Goal: Task Accomplishment & Management: Use online tool/utility

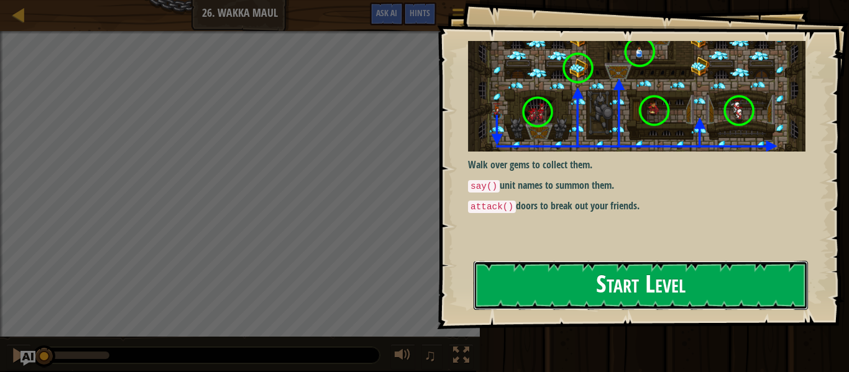
click at [498, 295] on button "Start Level" at bounding box center [641, 285] width 334 height 49
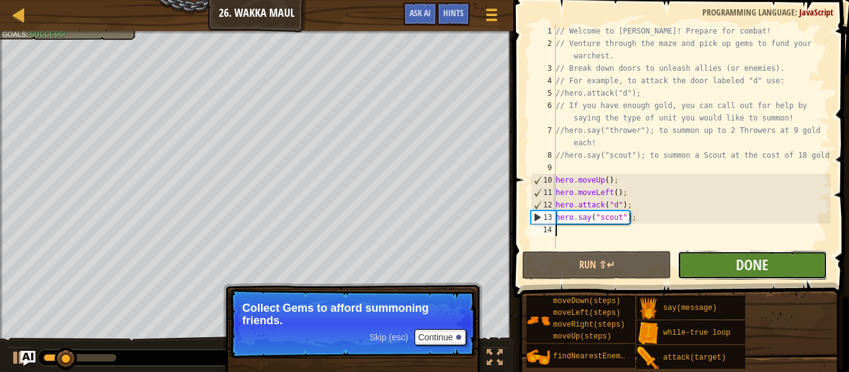
click at [727, 265] on button "Done" at bounding box center [751, 265] width 149 height 29
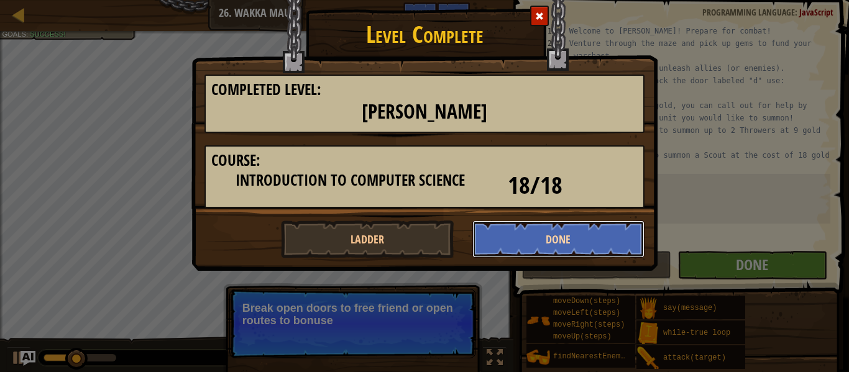
click at [547, 231] on button "Done" at bounding box center [558, 239] width 173 height 37
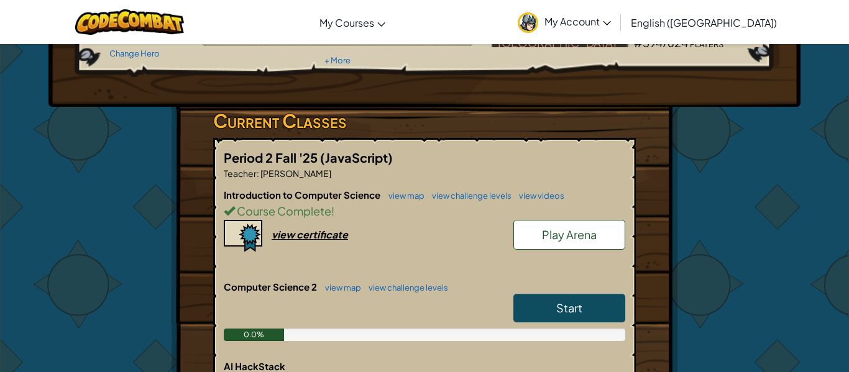
scroll to position [244, 0]
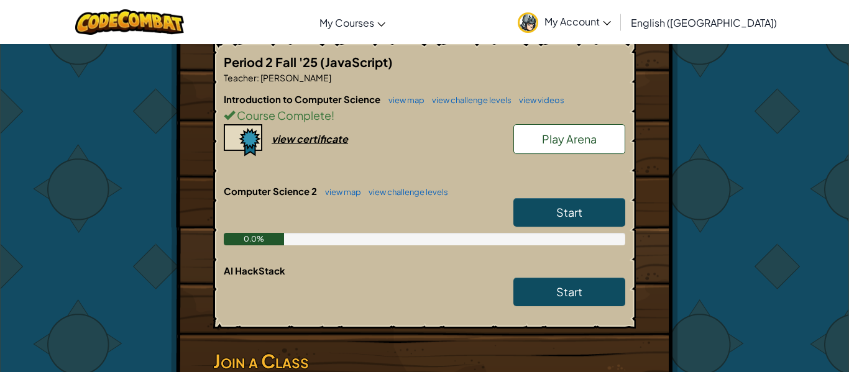
click at [551, 209] on link "Start" at bounding box center [569, 212] width 112 height 29
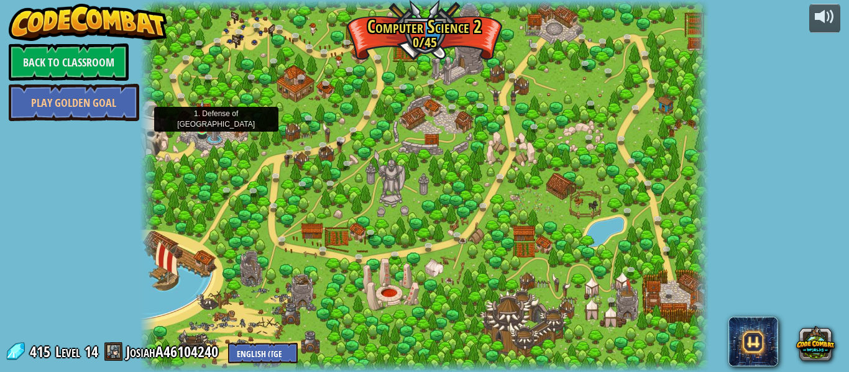
click at [198, 127] on img at bounding box center [202, 115] width 13 height 30
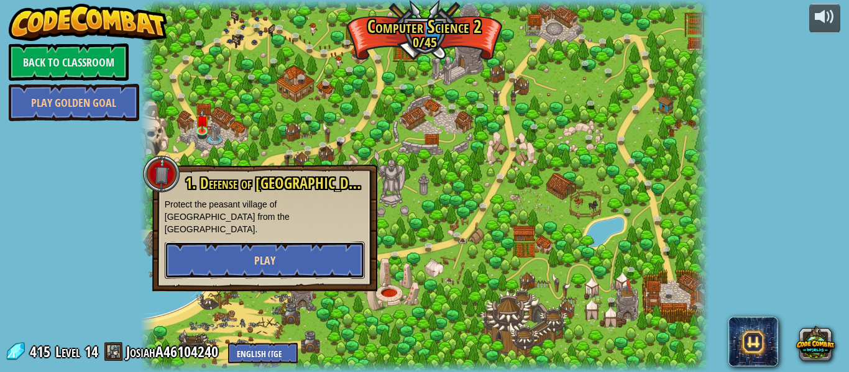
click at [242, 242] on button "Play" at bounding box center [265, 260] width 200 height 37
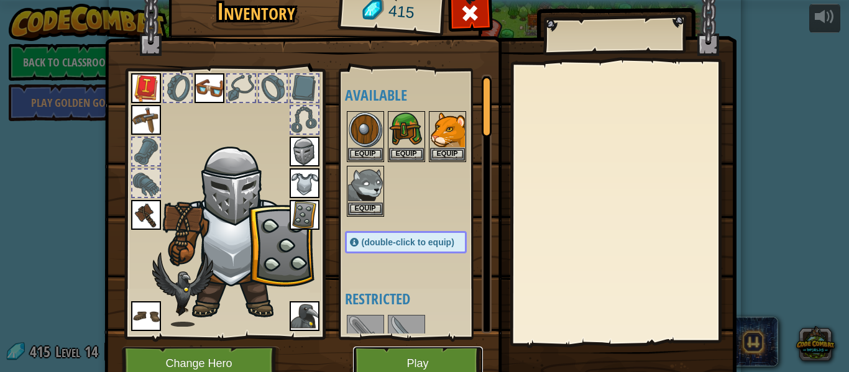
click at [464, 366] on button "Play" at bounding box center [418, 364] width 130 height 34
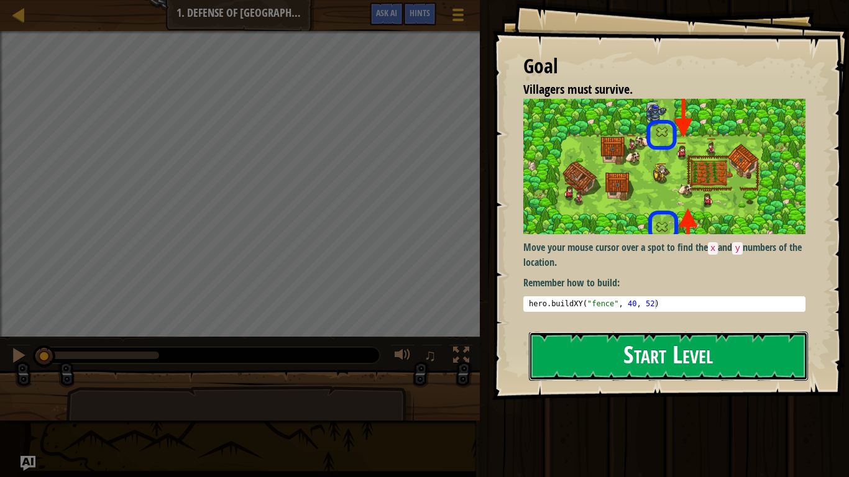
click at [598, 361] on button "Start Level" at bounding box center [668, 356] width 279 height 49
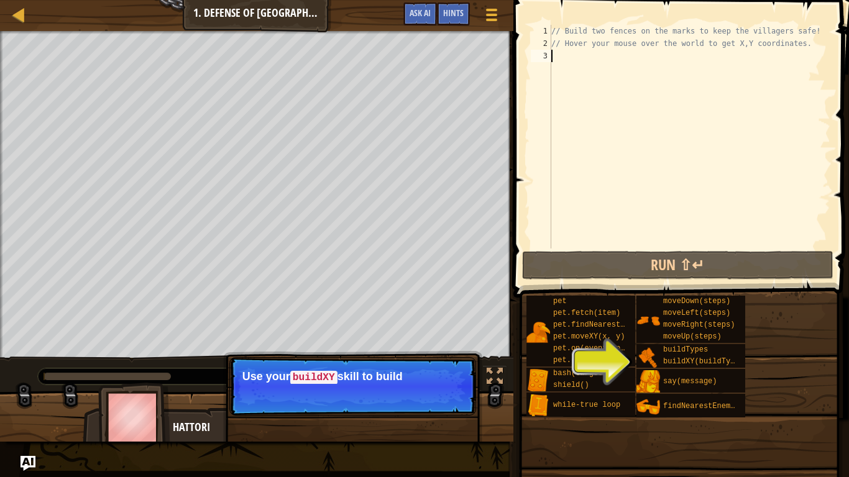
click at [812, 33] on div "// Build two fences on the marks to keep the villagers safe! // Hover your mous…" at bounding box center [689, 149] width 281 height 249
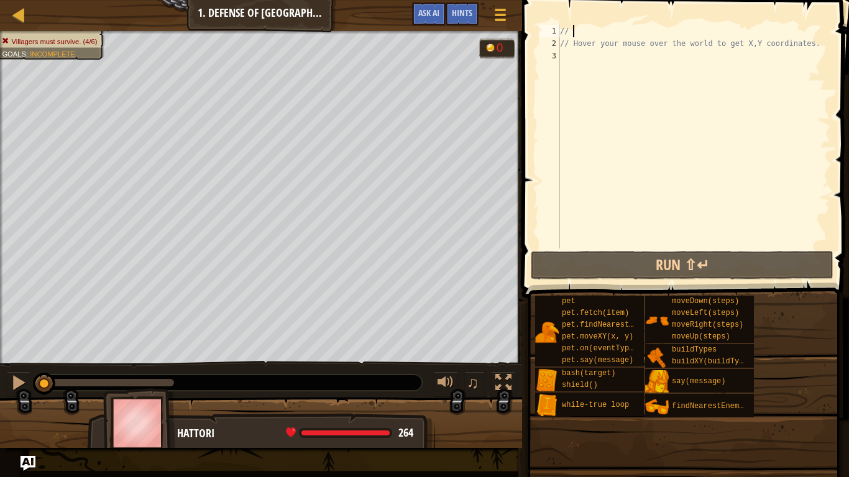
type textarea "/"
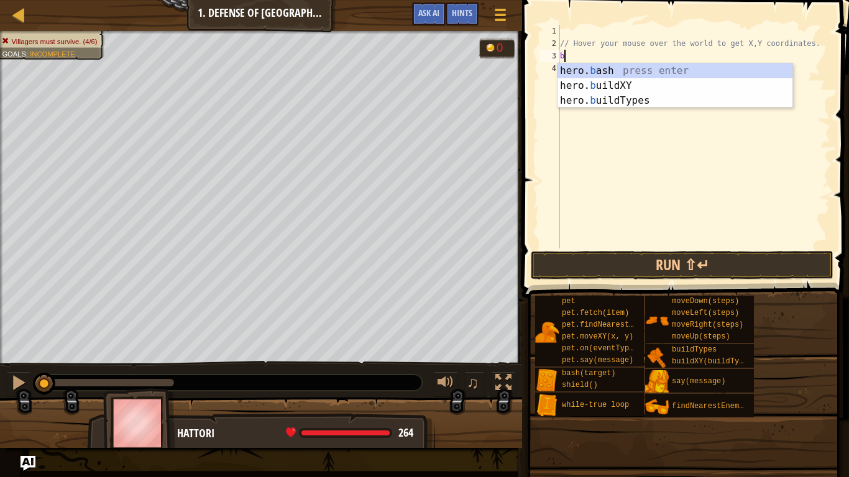
scroll to position [6, 1]
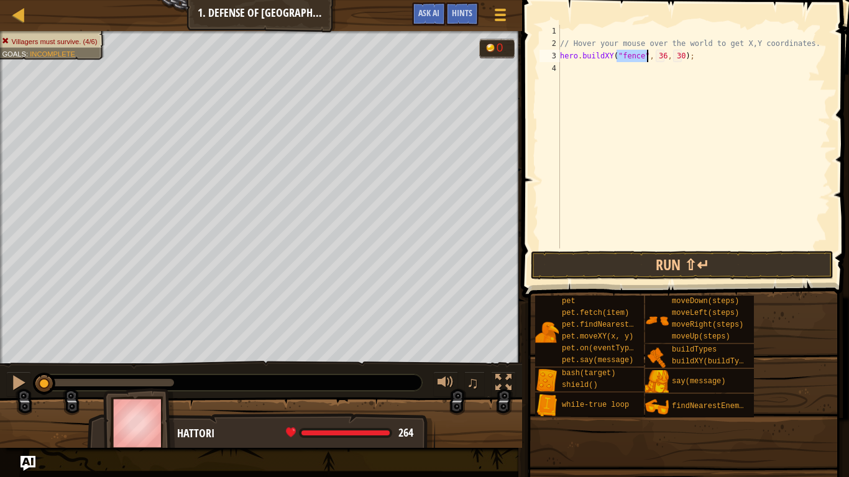
click at [666, 56] on div "// Hover your mouse over the world to get X,Y coordinates. hero . buildXY ( "fe…" at bounding box center [693, 149] width 273 height 249
click at [680, 54] on div "// Hover your mouse over the world to get X,Y coordinates. hero . buildXY ( "fe…" at bounding box center [693, 149] width 273 height 249
type textarea "hero.buildXY("fence", 40, 20);"
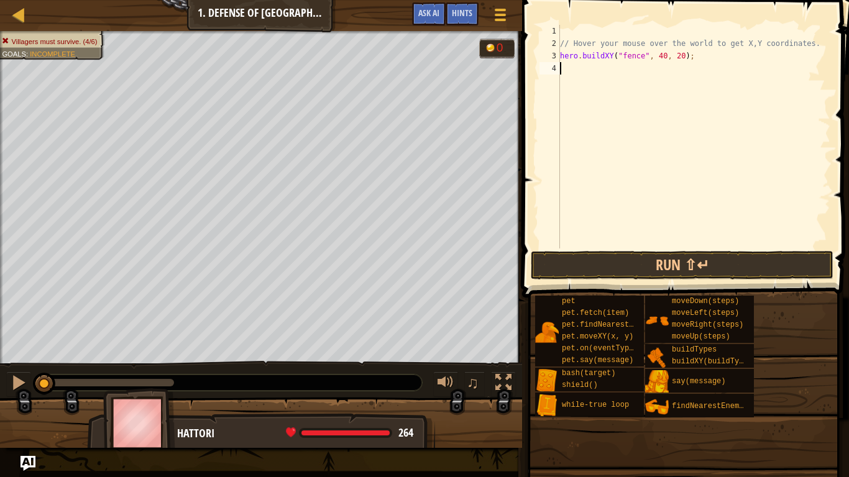
click at [633, 65] on div "// Hover your mouse over the world to get X,Y coordinates. hero . buildXY ( "fe…" at bounding box center [693, 149] width 273 height 249
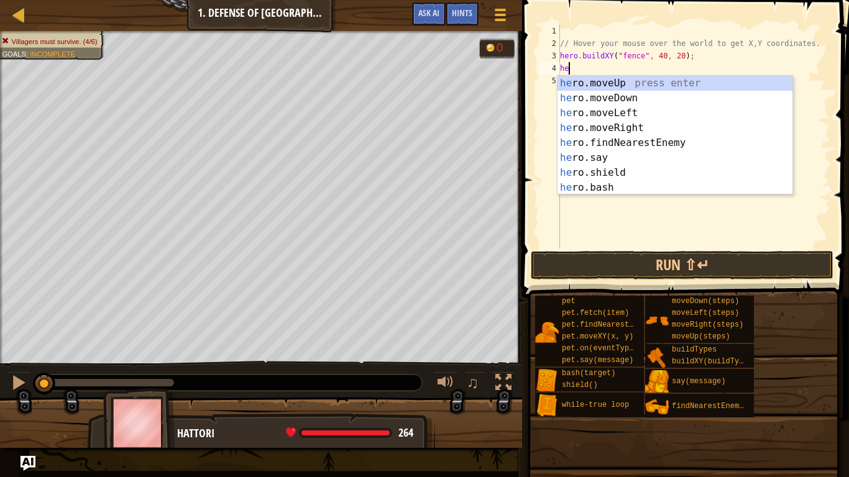
scroll to position [6, 1]
type textarea "h"
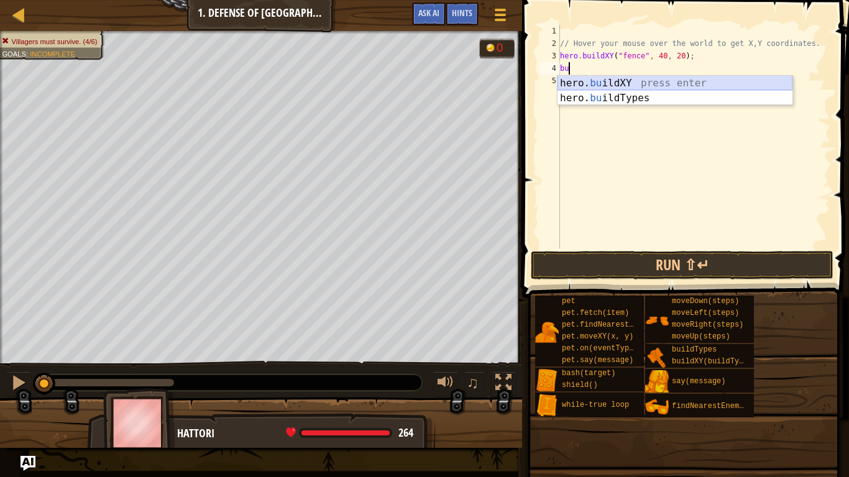
click at [588, 86] on div "hero. bu ildXY press enter hero. bu ildTypes press enter" at bounding box center [674, 106] width 235 height 60
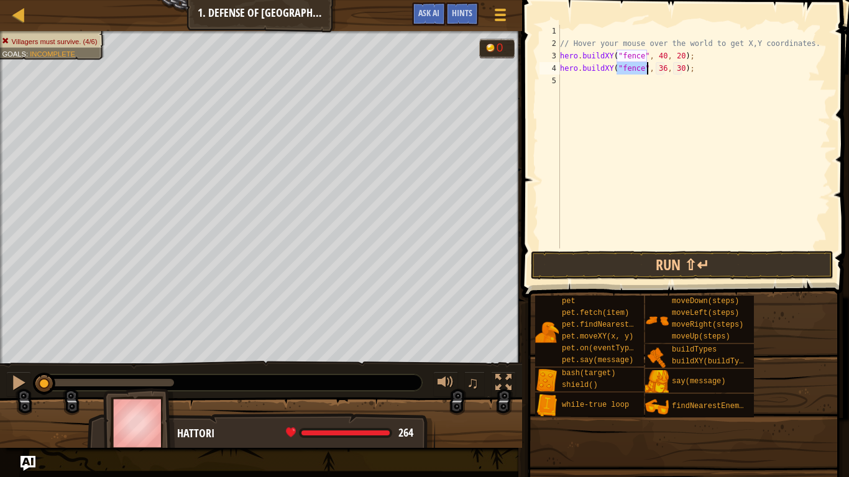
click at [668, 73] on div "// Hover your mouse over the world to get X,Y coordinates. hero . buildXY ( "fe…" at bounding box center [693, 149] width 273 height 249
click at [665, 70] on div "// Hover your mouse over the world to get X,Y coordinates. hero . buildXY ( "fe…" at bounding box center [693, 149] width 273 height 249
click at [682, 68] on div "// Hover your mouse over the world to get X,Y coordinates. hero . buildXY ( "fe…" at bounding box center [693, 149] width 273 height 249
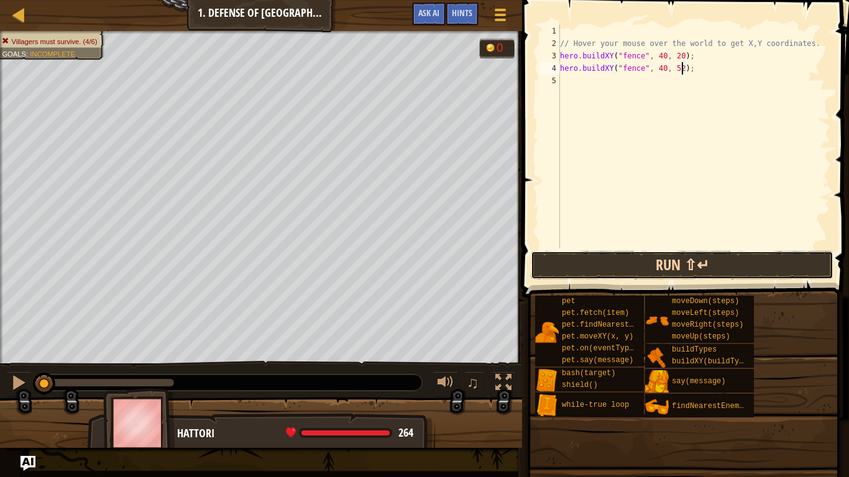
click at [585, 261] on button "Run ⇧↵" at bounding box center [682, 265] width 303 height 29
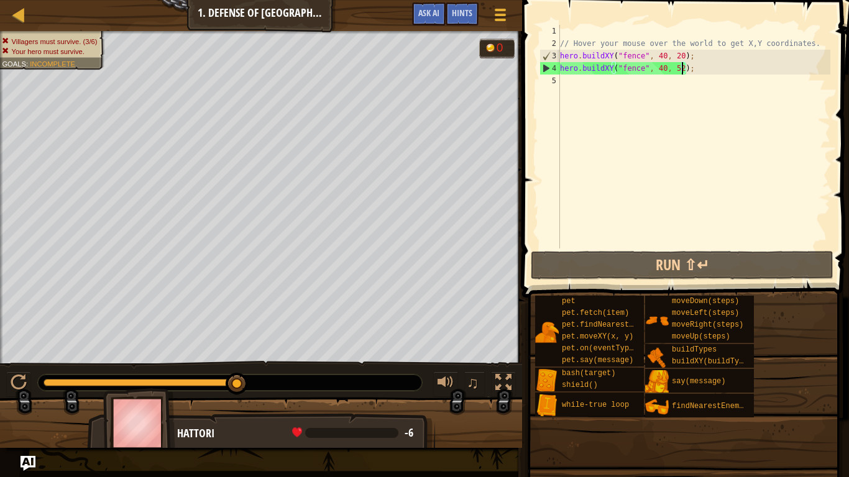
click at [682, 57] on div "// Hover your mouse over the world to get X,Y coordinates. hero . buildXY ( "fe…" at bounding box center [693, 149] width 273 height 249
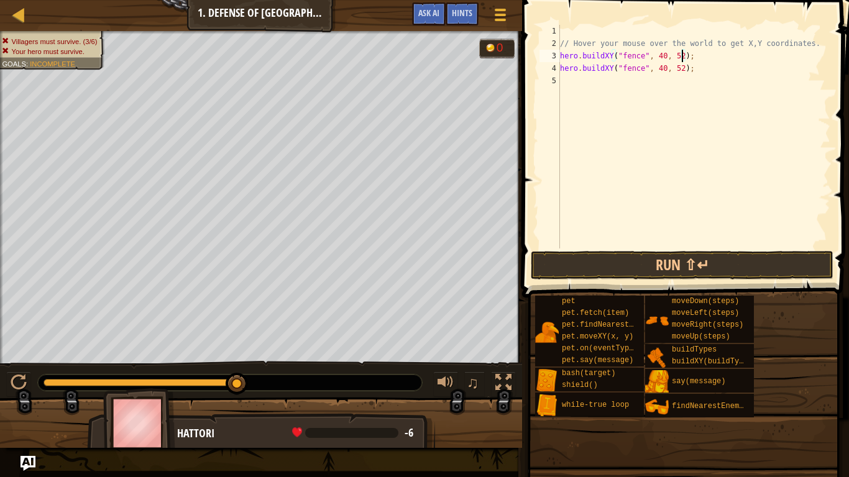
click at [682, 68] on div "// Hover your mouse over the world to get X,Y coordinates. hero . buildXY ( "fe…" at bounding box center [693, 149] width 273 height 249
type textarea "hero.buildXY("fence", 40, 22);"
click at [554, 258] on button "Run ⇧↵" at bounding box center [682, 265] width 303 height 29
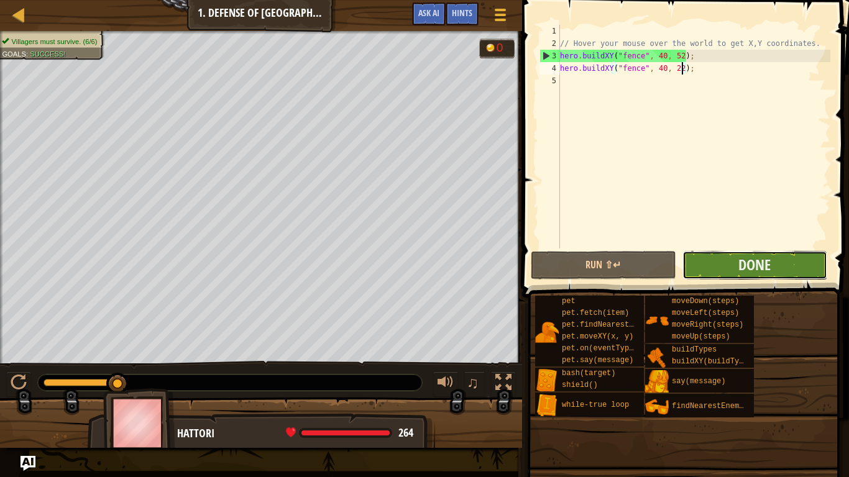
click at [726, 273] on button "Done" at bounding box center [754, 265] width 145 height 29
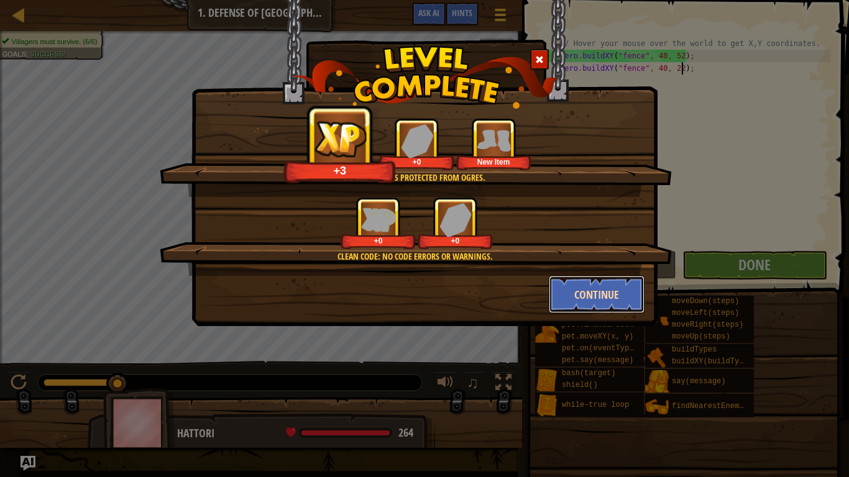
click at [570, 303] on button "Continue" at bounding box center [597, 294] width 96 height 37
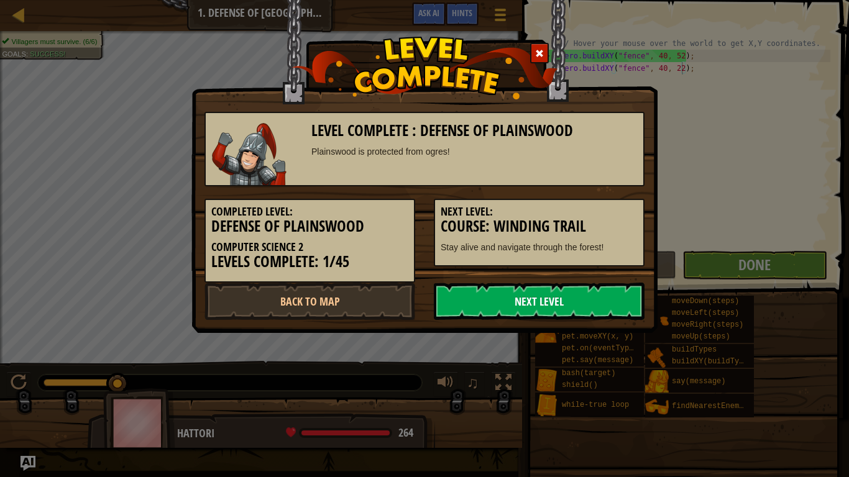
click at [557, 306] on link "Next Level" at bounding box center [539, 301] width 211 height 37
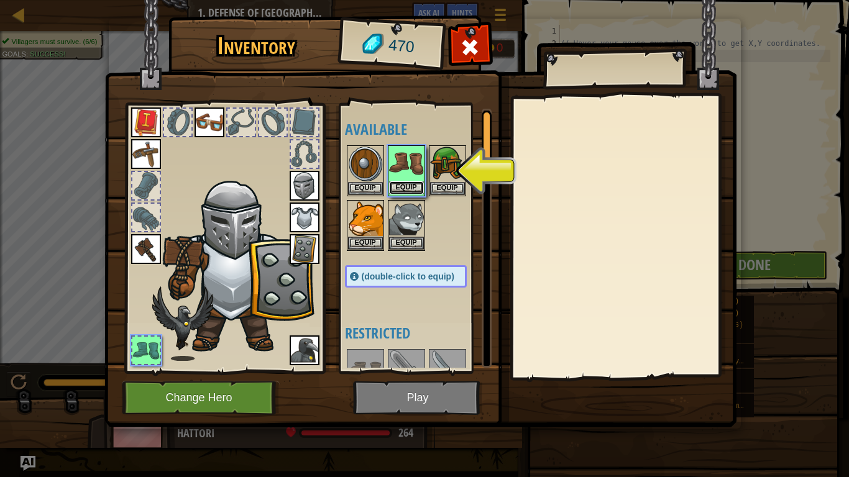
click at [397, 186] on button "Equip" at bounding box center [406, 187] width 35 height 13
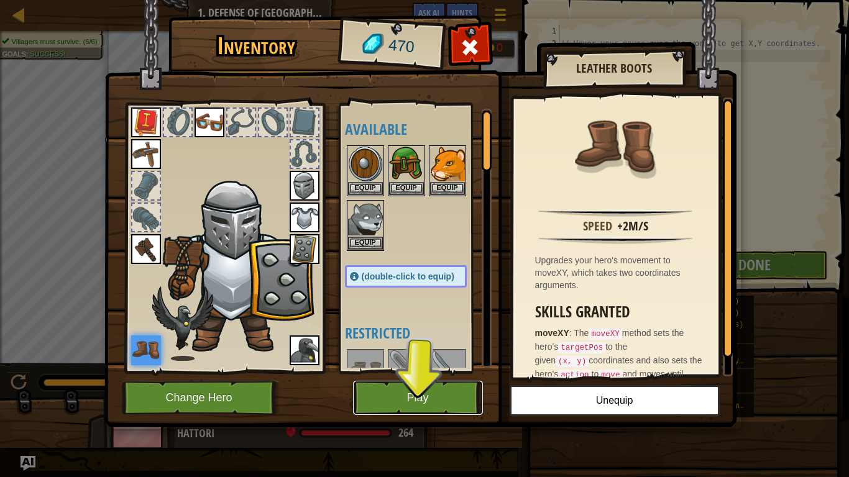
click at [455, 372] on button "Play" at bounding box center [418, 398] width 130 height 34
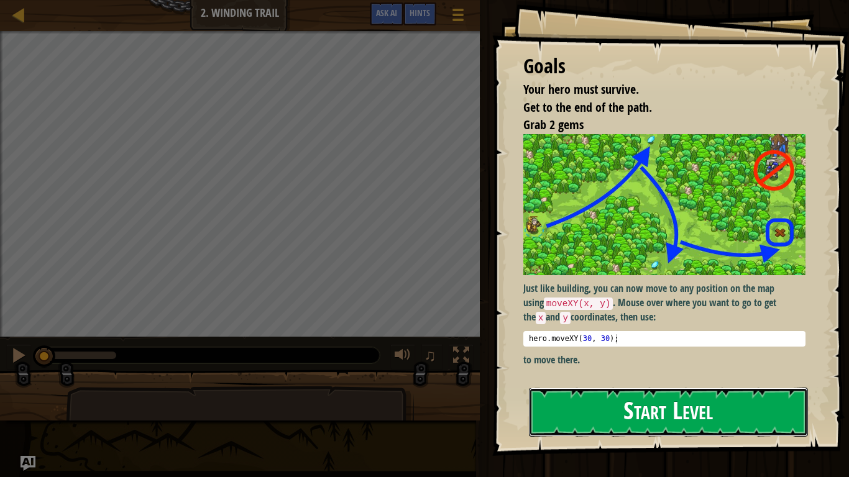
click at [628, 372] on button "Start Level" at bounding box center [668, 412] width 279 height 49
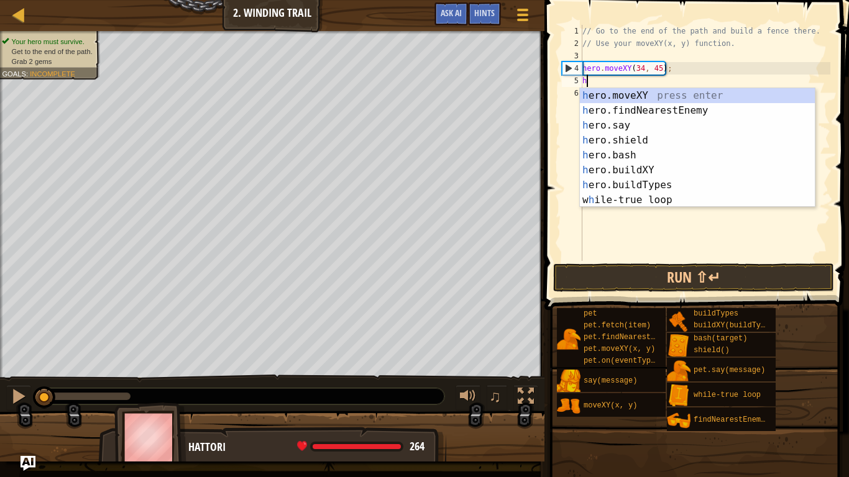
scroll to position [6, 0]
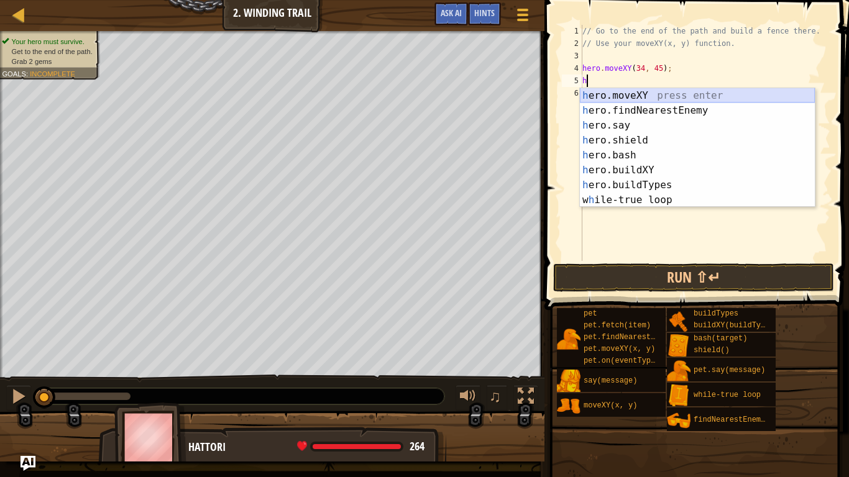
click at [710, 94] on div "h ero.moveXY press enter h ero.findNearestEnemy press enter h ero.say press ent…" at bounding box center [697, 162] width 235 height 149
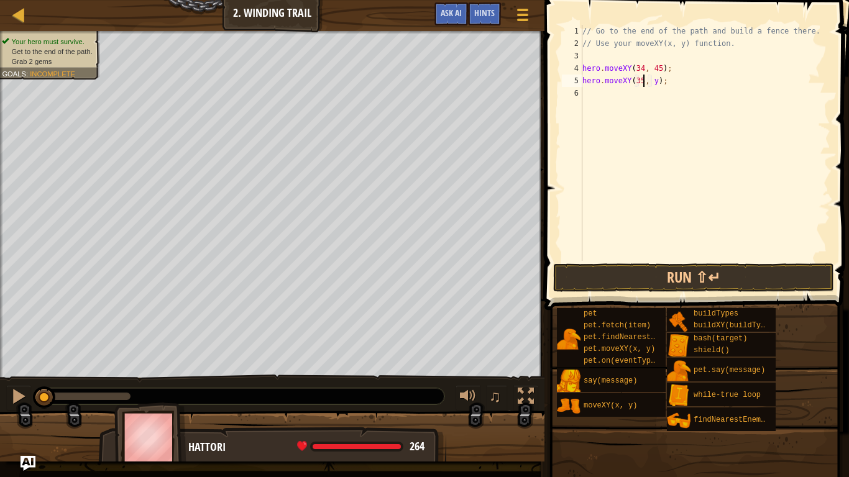
scroll to position [6, 9]
click at [657, 84] on div "// Go to the end of the path and build a fence there. // Use your moveXY(x, y) …" at bounding box center [705, 155] width 250 height 261
type textarea "hero.moveXY(35, 60);"
click at [591, 268] on button "Run ⇧↵" at bounding box center [693, 277] width 281 height 29
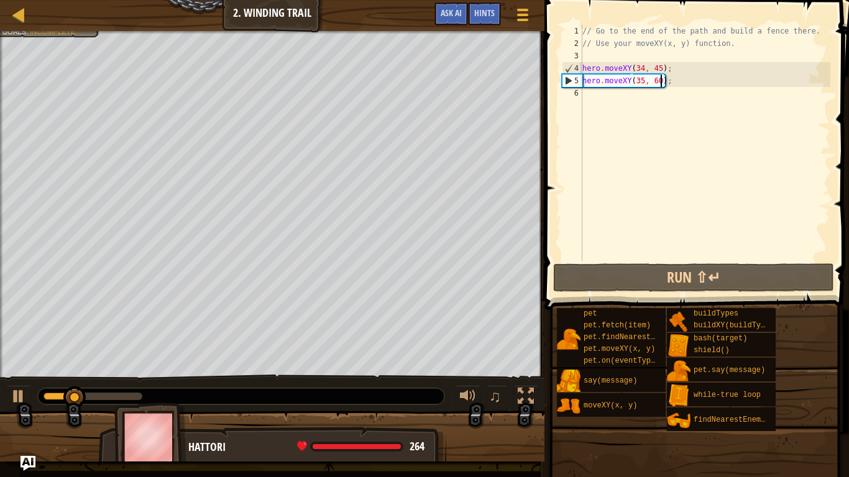
click at [614, 90] on div "// Go to the end of the path and build a fence there. // Use your moveXY(x, y) …" at bounding box center [705, 155] width 250 height 261
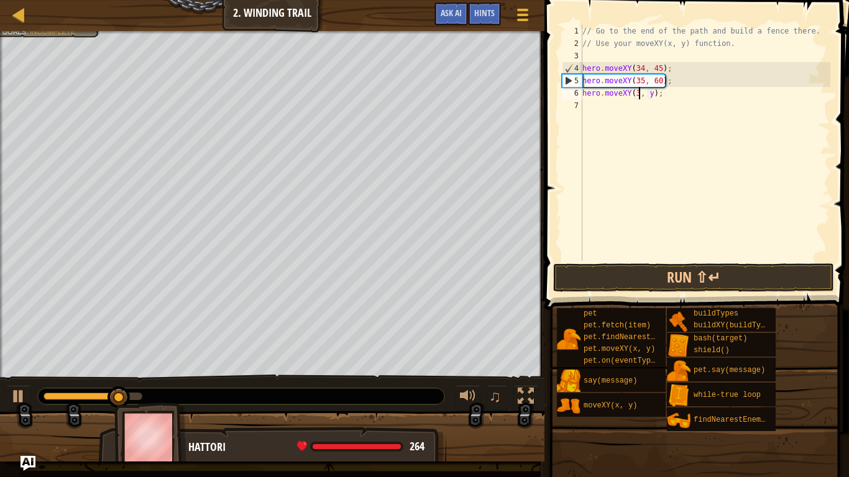
scroll to position [6, 9]
click at [656, 93] on div "// Go to the end of the path and build a fence there. // Use your moveXY(x, y) …" at bounding box center [705, 155] width 250 height 261
type textarea "hero.moveXY(37, 13);"
click at [611, 281] on button "Run ⇧↵" at bounding box center [693, 277] width 281 height 29
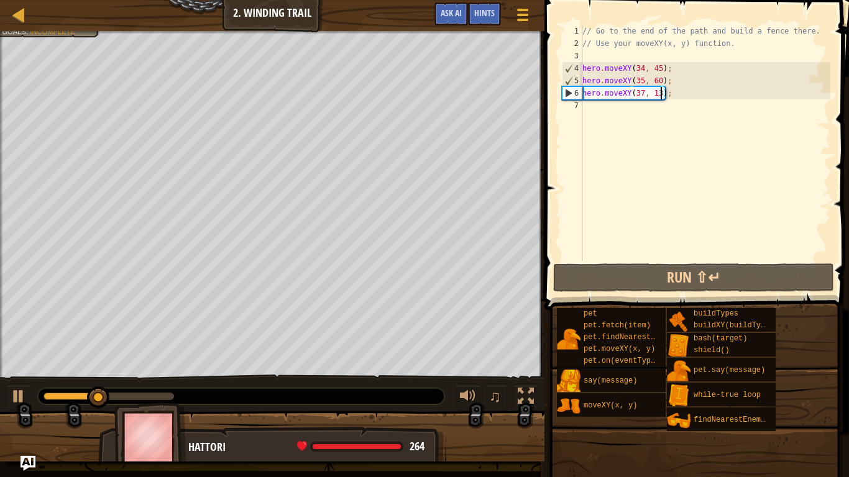
click at [616, 106] on div "// Go to the end of the path and build a fence there. // Use your moveXY(x, y) …" at bounding box center [705, 155] width 250 height 261
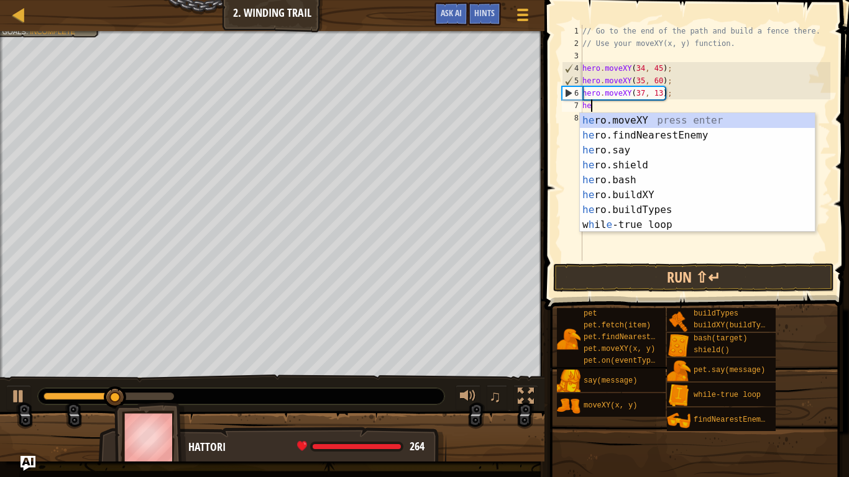
scroll to position [6, 2]
click at [638, 121] on div "hero .moveXY press enter hero .findNearestEnemy press enter hero .say press ent…" at bounding box center [697, 187] width 235 height 149
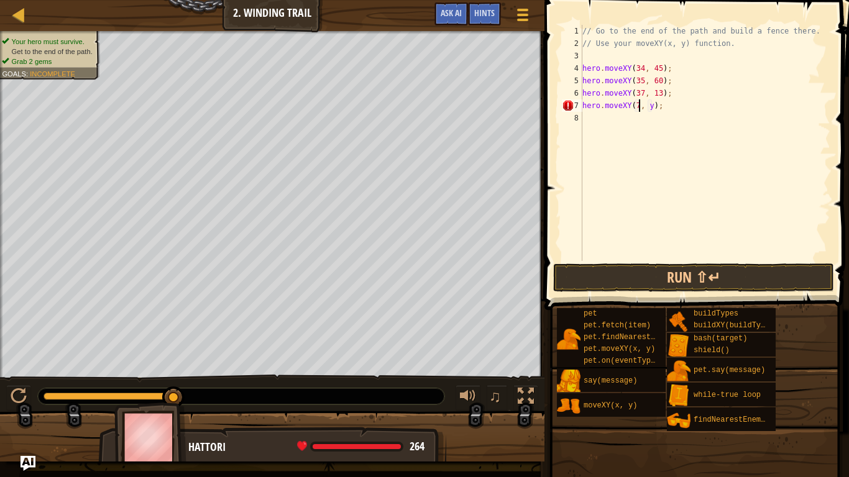
scroll to position [6, 9]
click at [656, 102] on div "// Go to the end of the path and build a fence there. // Use your moveXY(x, y) …" at bounding box center [705, 155] width 250 height 261
type textarea "hero.moveXY(72, 25);"
click at [697, 110] on div "// Go to the end of the path and build a fence there. // Use your moveXY(x, y) …" at bounding box center [705, 155] width 250 height 261
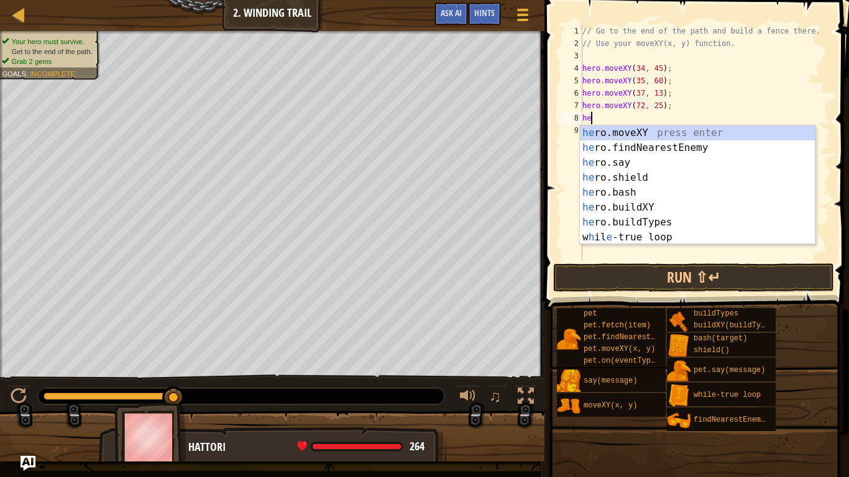
scroll to position [6, 1]
type textarea "h"
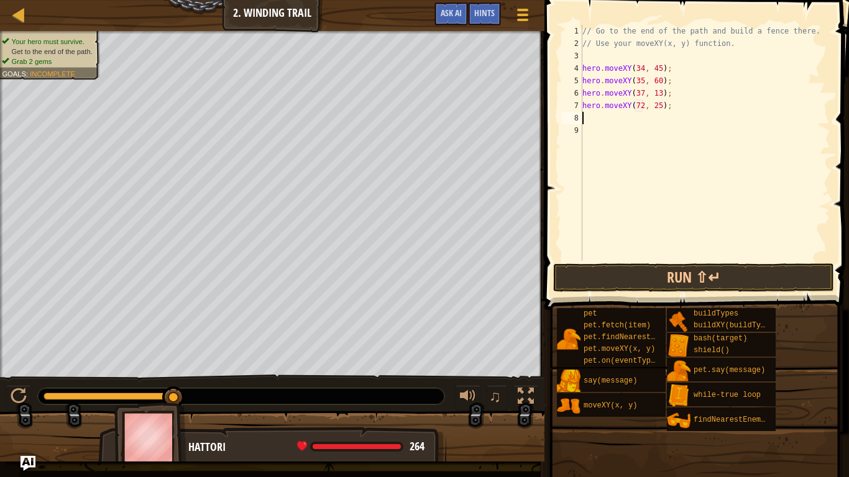
click at [654, 260] on div "// Go to the end of the path and build a fence there. // Use your moveXY(x, y) …" at bounding box center [705, 155] width 250 height 261
click at [630, 280] on button "Run ⇧↵" at bounding box center [693, 277] width 281 height 29
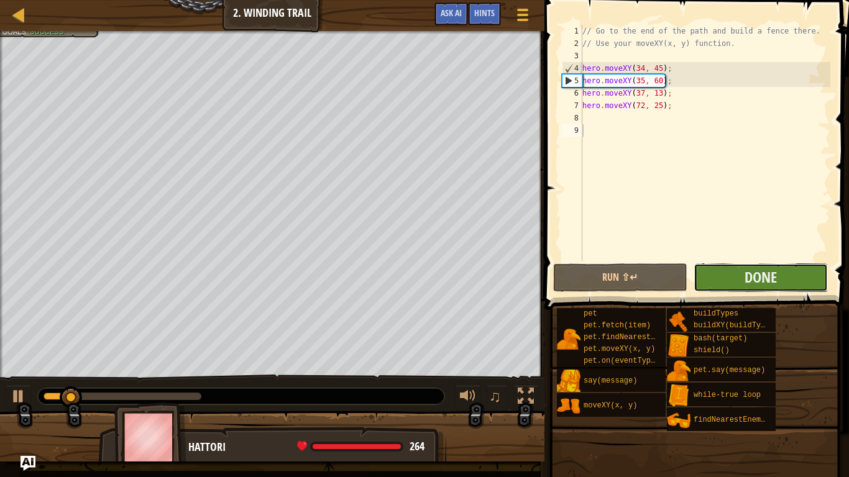
click at [795, 273] on button "Done" at bounding box center [760, 277] width 134 height 29
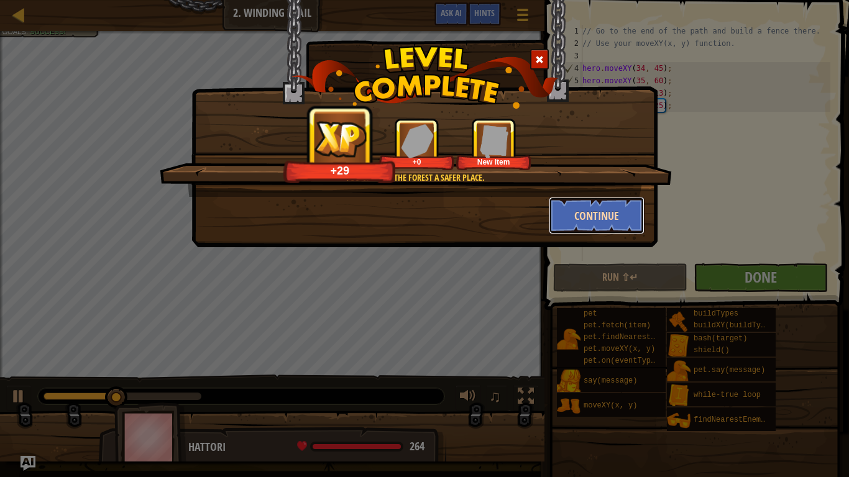
click at [605, 212] on button "Continue" at bounding box center [597, 215] width 96 height 37
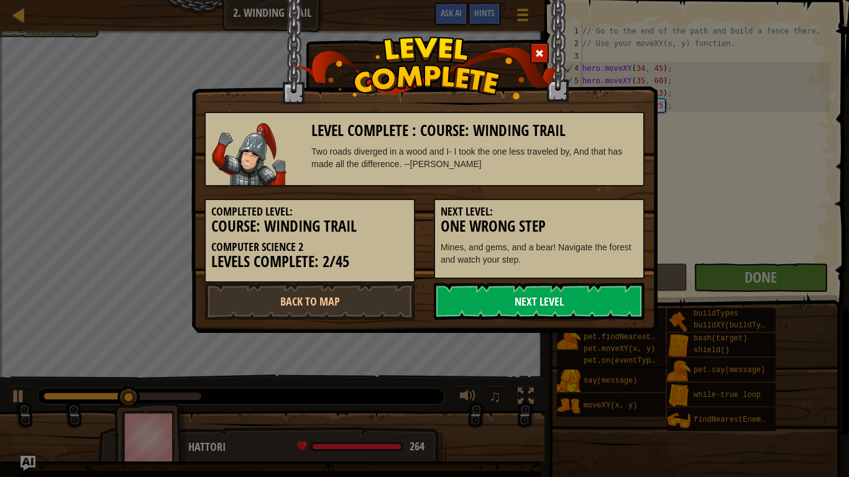
click at [513, 304] on link "Next Level" at bounding box center [539, 301] width 211 height 37
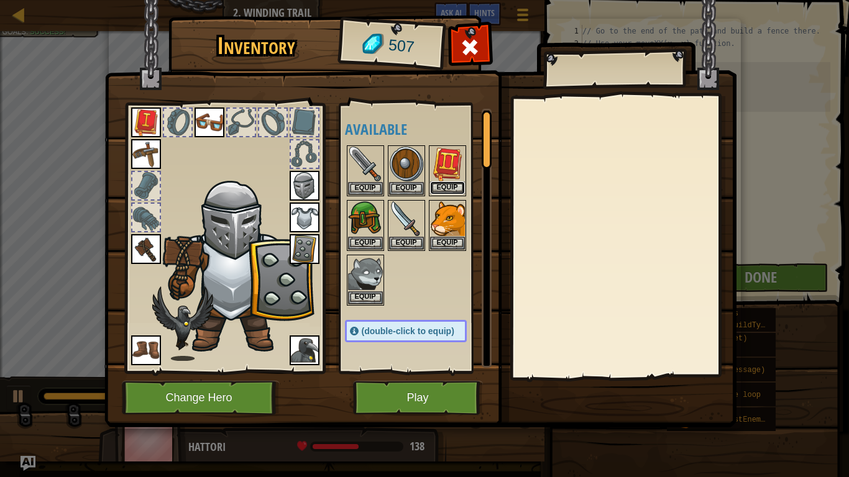
click at [441, 182] on button "Equip" at bounding box center [447, 187] width 35 height 13
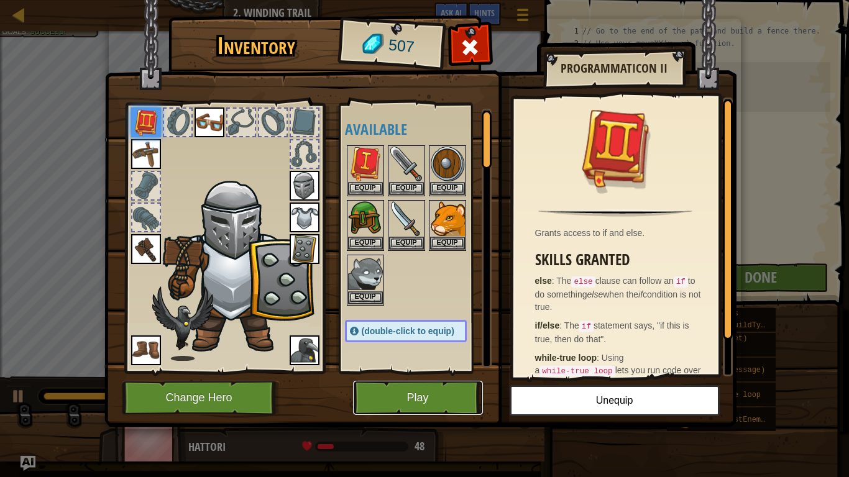
click at [440, 372] on button "Play" at bounding box center [418, 398] width 130 height 34
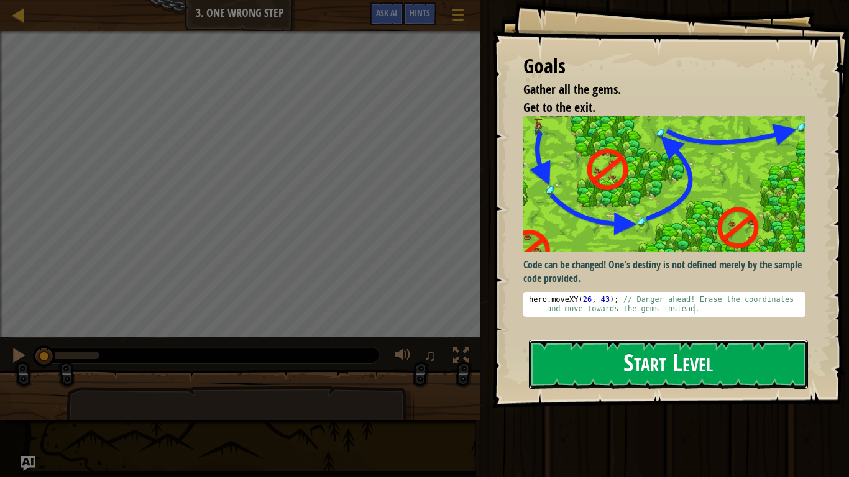
click at [589, 372] on button "Start Level" at bounding box center [668, 364] width 279 height 49
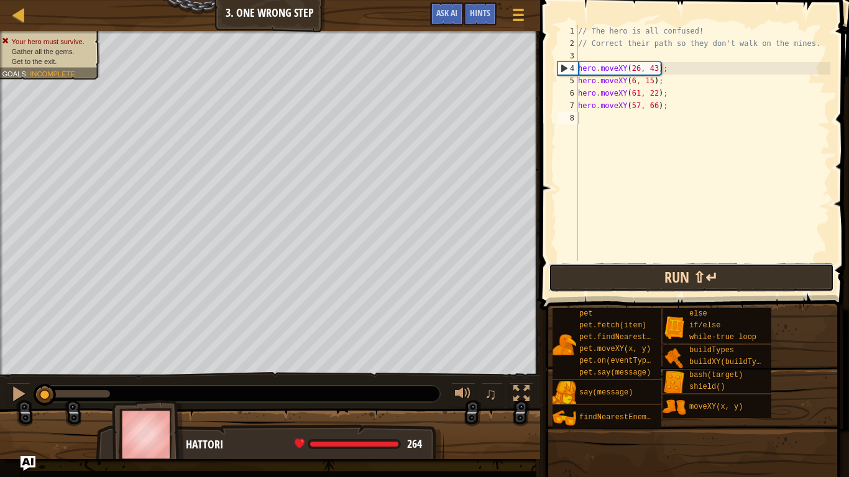
click at [628, 281] on button "Run ⇧↵" at bounding box center [691, 277] width 285 height 29
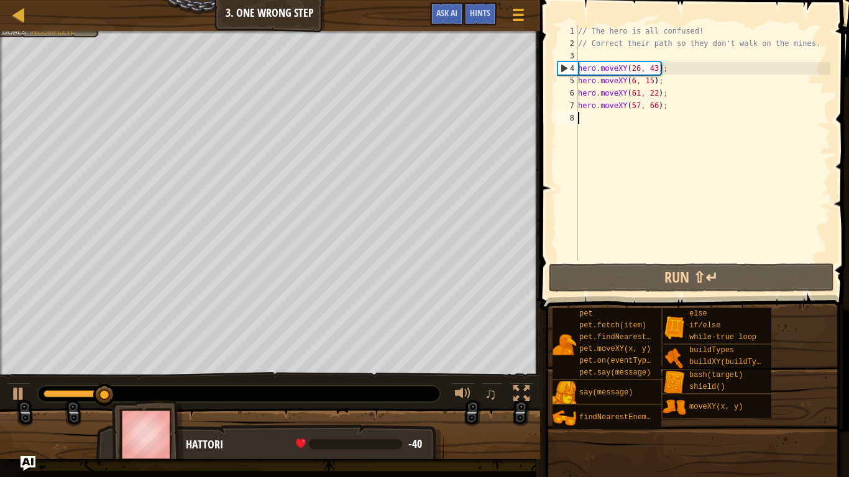
click at [685, 100] on div "// The hero is all confused! // Correct their path so they don't walk on the mi…" at bounding box center [702, 155] width 255 height 261
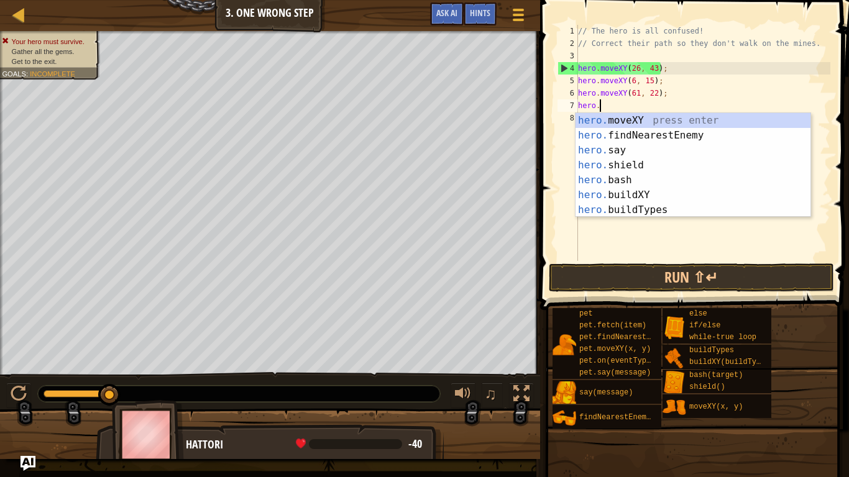
type textarea "h"
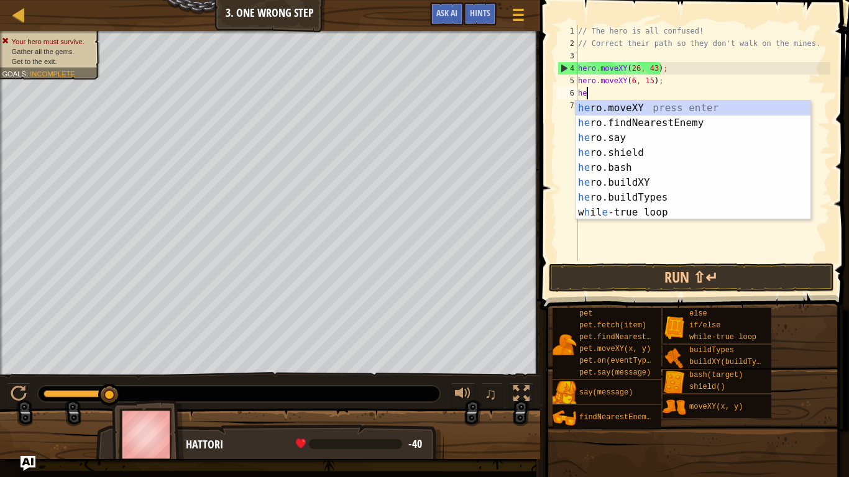
type textarea "h"
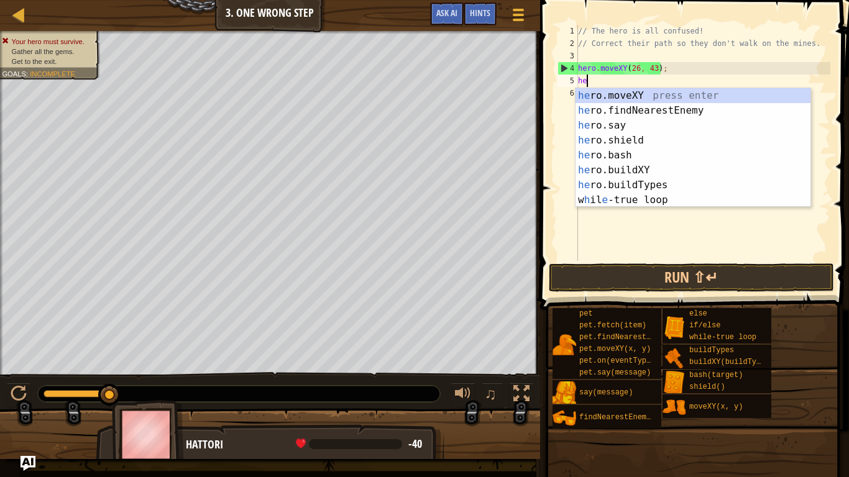
type textarea "h"
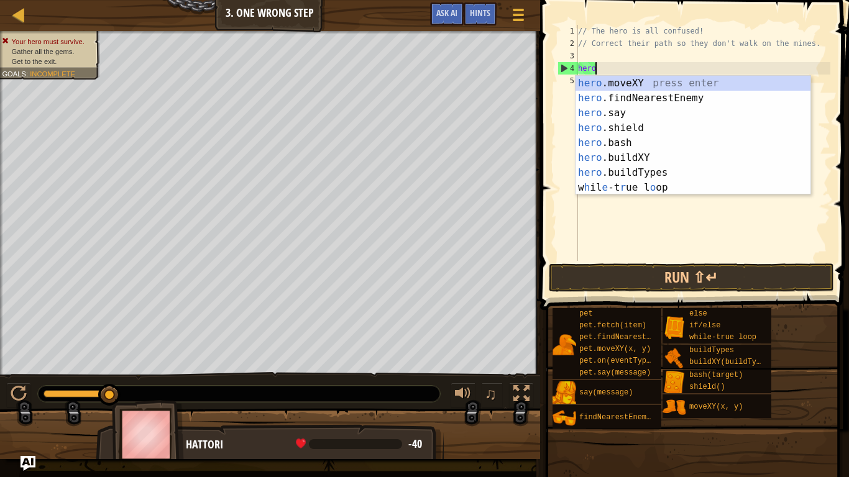
type textarea "h"
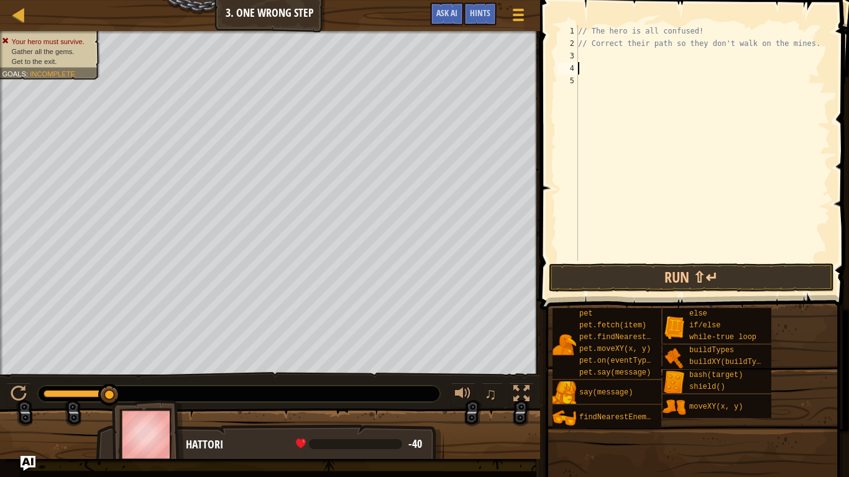
click at [598, 55] on div "// The hero is all confused! // Correct their path so they don't walk on the mi…" at bounding box center [702, 155] width 255 height 261
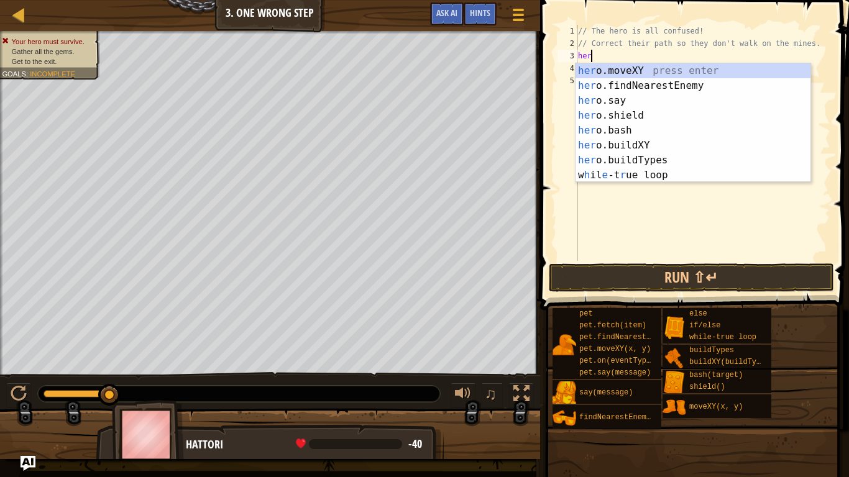
type textarea "hero"
click at [590, 80] on div "hero .moveXY press enter hero .findNearestEnemy press enter hero .say press ent…" at bounding box center [692, 137] width 235 height 149
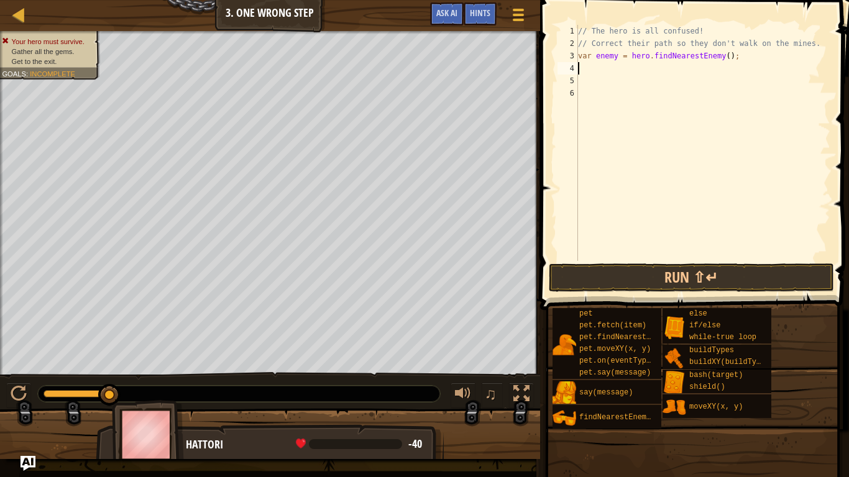
scroll to position [6, 0]
click at [750, 57] on div "// The hero is all confused! // Correct their path so they don't walk on the mi…" at bounding box center [702, 155] width 255 height 261
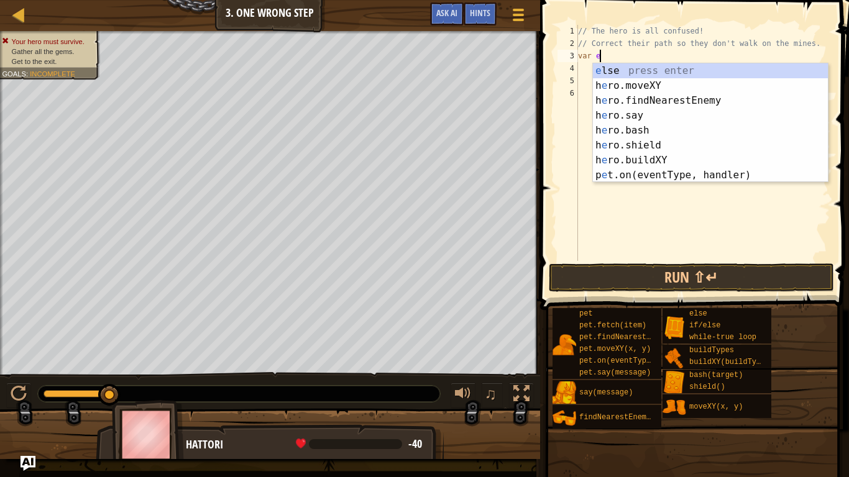
type textarea "v"
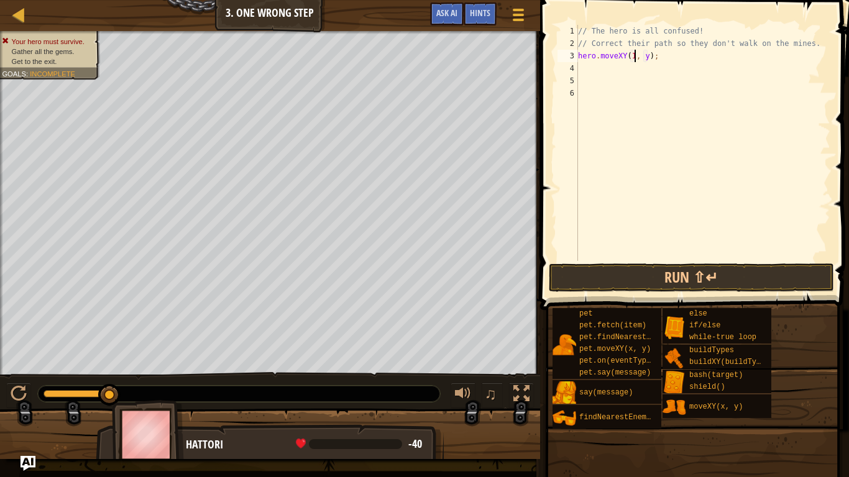
scroll to position [6, 9]
click at [652, 57] on div "// The hero is all confused! // Correct their path so they don't walk on the mi…" at bounding box center [702, 155] width 255 height 261
type textarea "hero.moveXY(11, 36);"
click at [615, 272] on button "Run ⇧↵" at bounding box center [691, 277] width 285 height 29
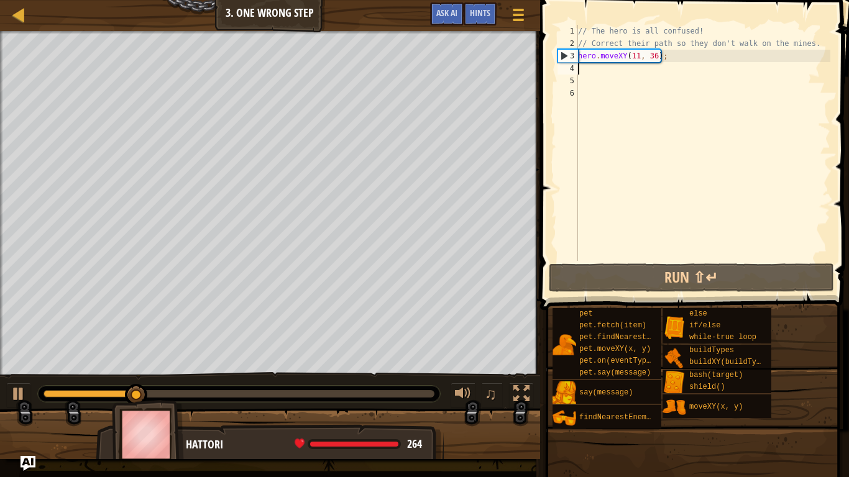
click at [651, 71] on div "// The hero is all confused! // Correct their path so they don't walk on the mi…" at bounding box center [702, 155] width 255 height 261
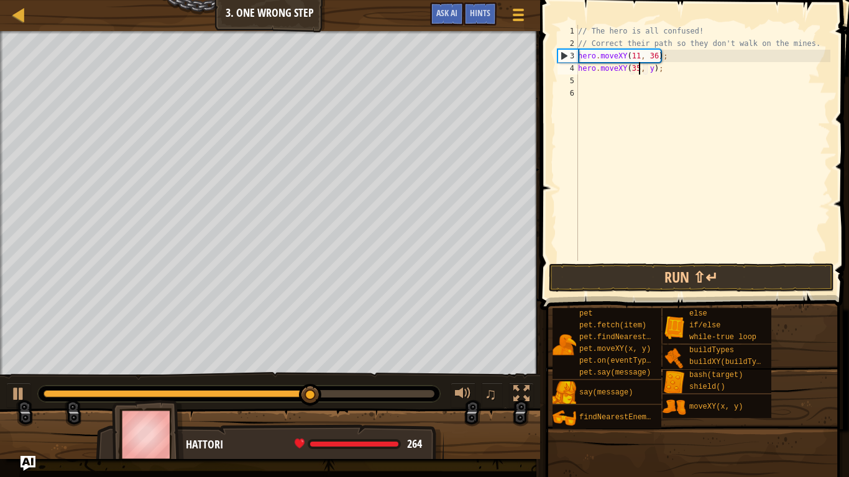
scroll to position [6, 9]
click at [651, 70] on div "// The hero is all confused! // Correct their path so they don't walk on the mi…" at bounding box center [702, 155] width 255 height 261
type textarea "hero.moveXY(35, 26);"
click at [609, 285] on button "Run ⇧↵" at bounding box center [691, 277] width 285 height 29
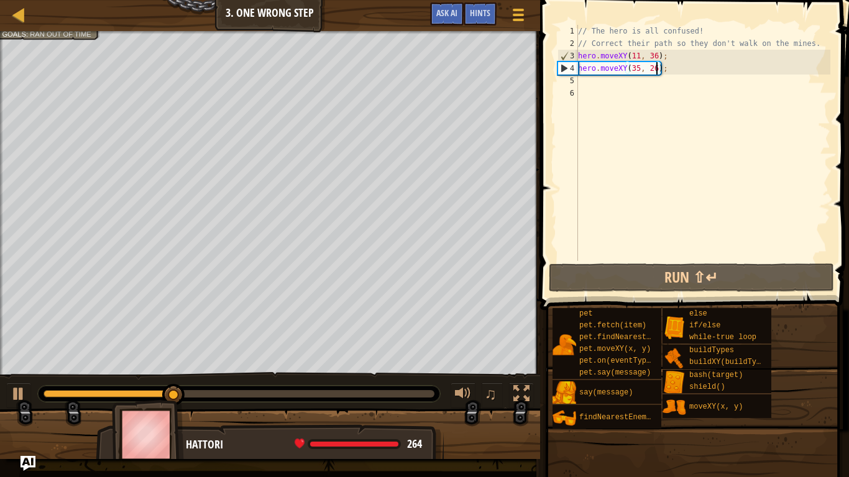
click at [599, 88] on div "// The hero is all confused! // Correct their path so they don't walk on the mi…" at bounding box center [702, 155] width 255 height 261
click at [590, 81] on div "// The hero is all confused! // Correct their path so they don't walk on the mi…" at bounding box center [702, 155] width 255 height 261
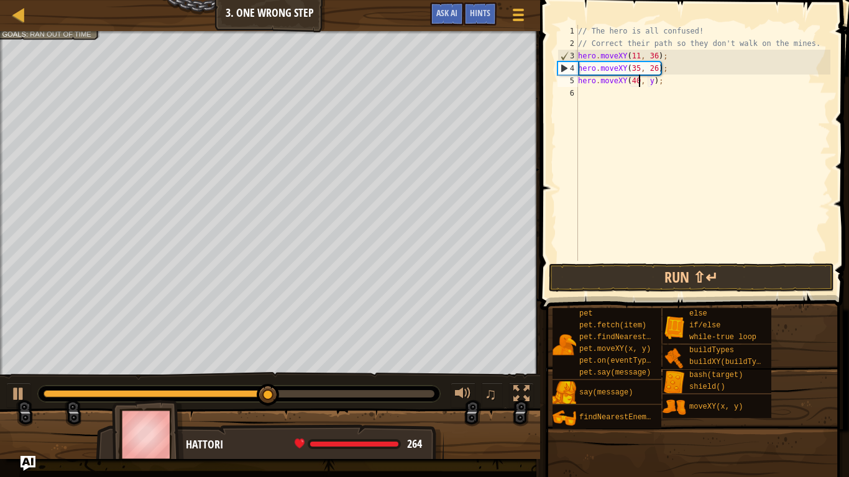
scroll to position [6, 9]
click at [651, 83] on div "// The hero is all confused! // Correct their path so they don't walk on the mi…" at bounding box center [702, 155] width 255 height 261
type textarea "hero.moveXY(40, 56);"
click at [583, 89] on div "// The hero is all confused! // Correct their path so they don't walk on the mi…" at bounding box center [702, 155] width 255 height 261
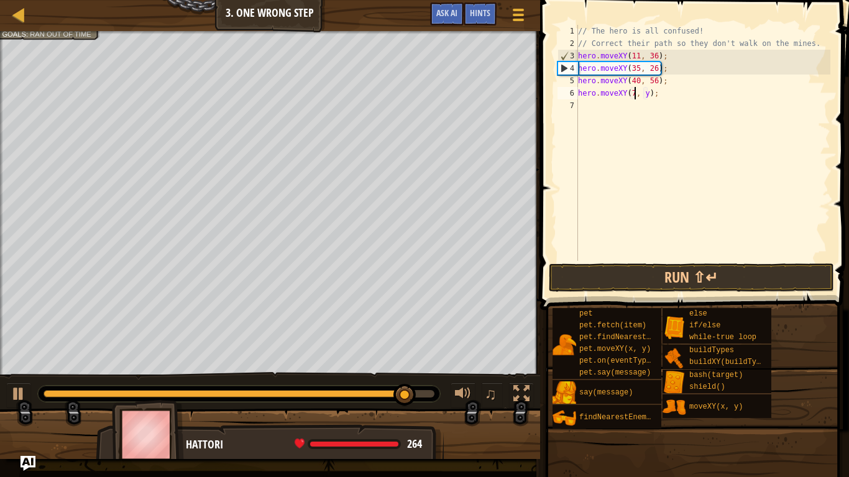
scroll to position [6, 9]
click at [653, 93] on div "// The hero is all confused! // Correct their path so they don't walk on the mi…" at bounding box center [702, 155] width 255 height 261
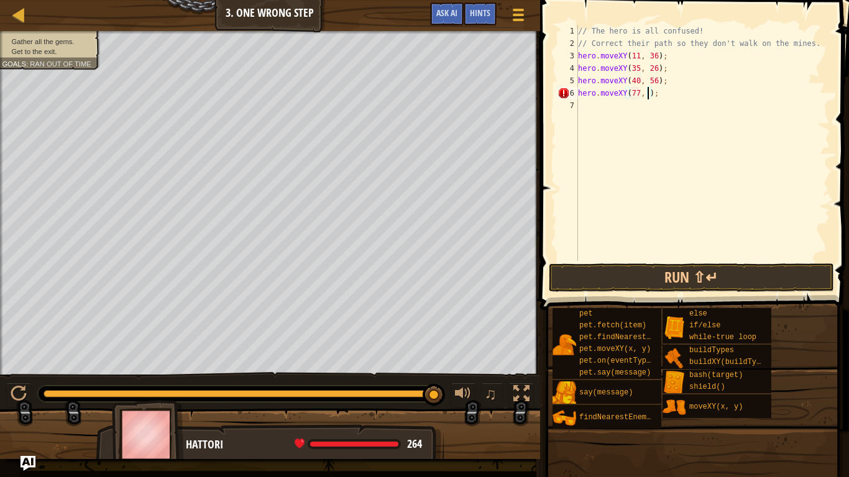
scroll to position [6, 11]
type textarea "hero.moveXY(77, 58);"
click at [679, 279] on button "Run ⇧↵" at bounding box center [691, 277] width 285 height 29
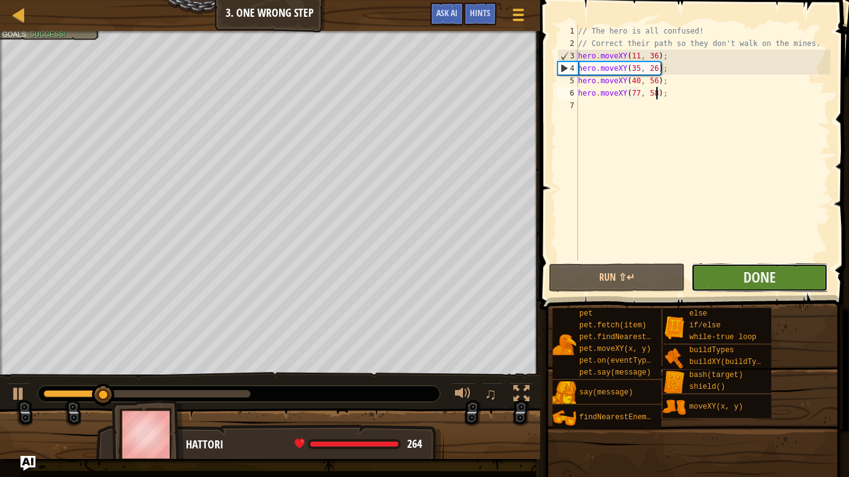
click at [736, 285] on button "Done" at bounding box center [759, 277] width 136 height 29
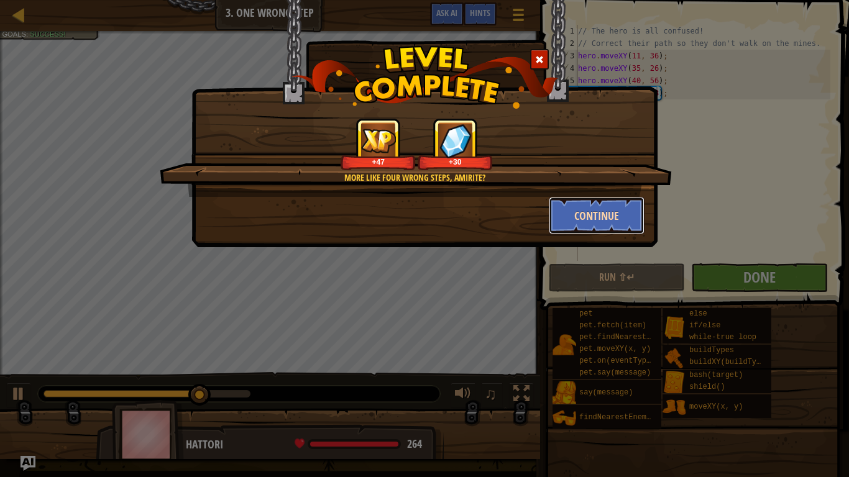
click at [586, 206] on button "Continue" at bounding box center [597, 215] width 96 height 37
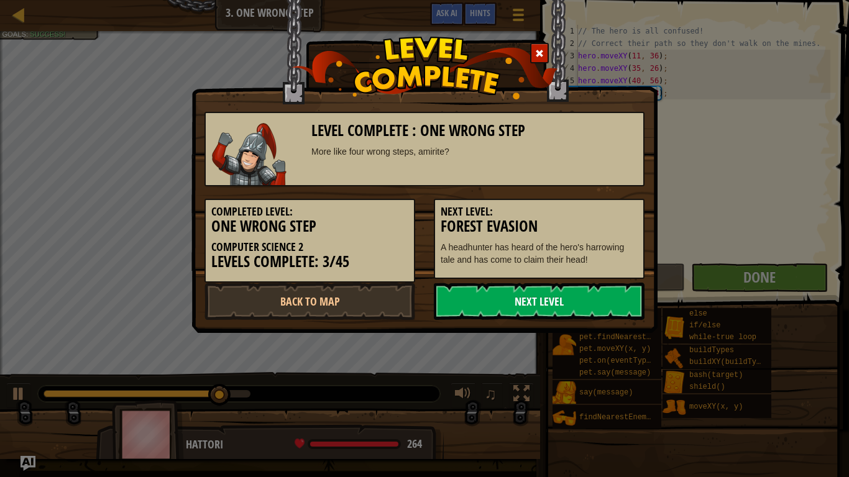
click at [533, 310] on link "Next Level" at bounding box center [539, 301] width 211 height 37
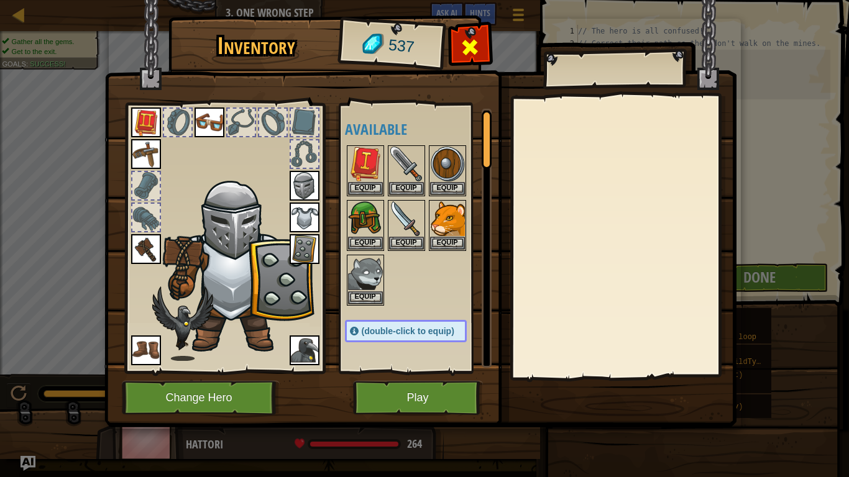
click at [462, 40] on span at bounding box center [470, 47] width 20 height 20
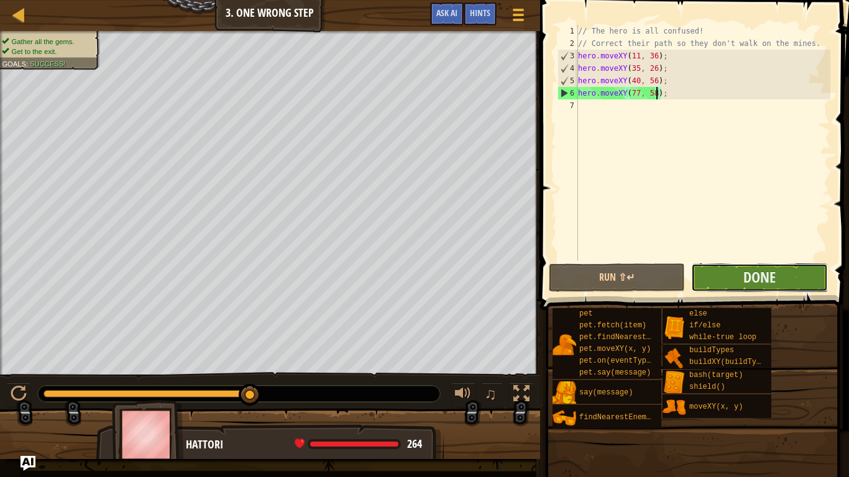
click at [735, 283] on button "Done" at bounding box center [759, 277] width 136 height 29
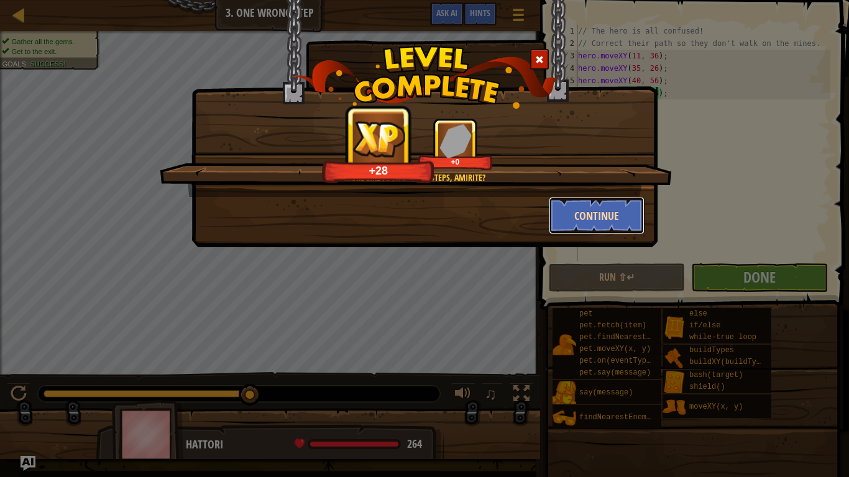
click at [607, 206] on button "Continue" at bounding box center [597, 215] width 96 height 37
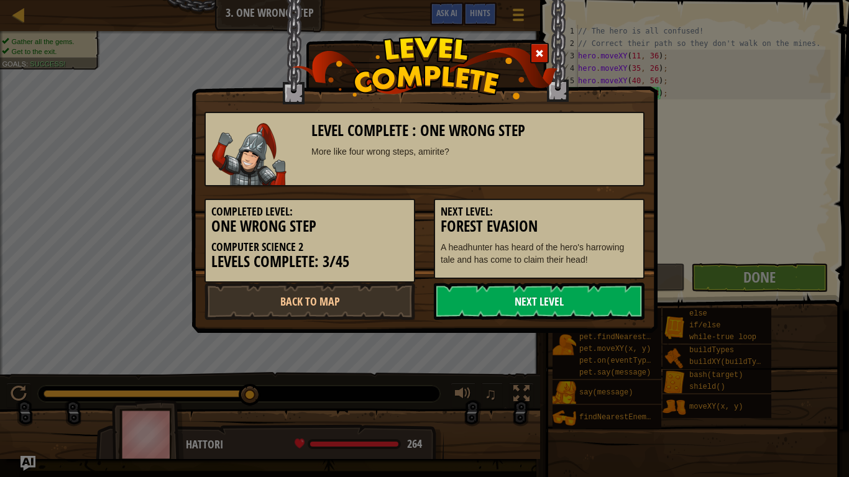
click at [534, 308] on link "Next Level" at bounding box center [539, 301] width 211 height 37
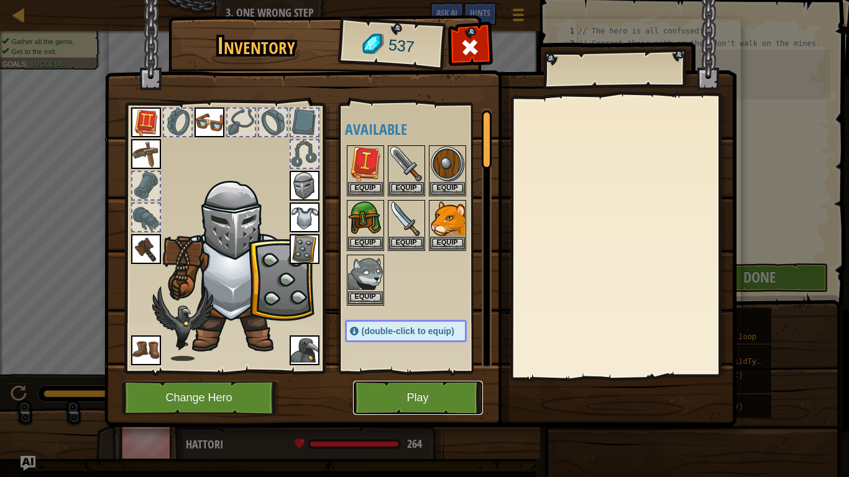
click at [405, 372] on button "Play" at bounding box center [418, 398] width 130 height 34
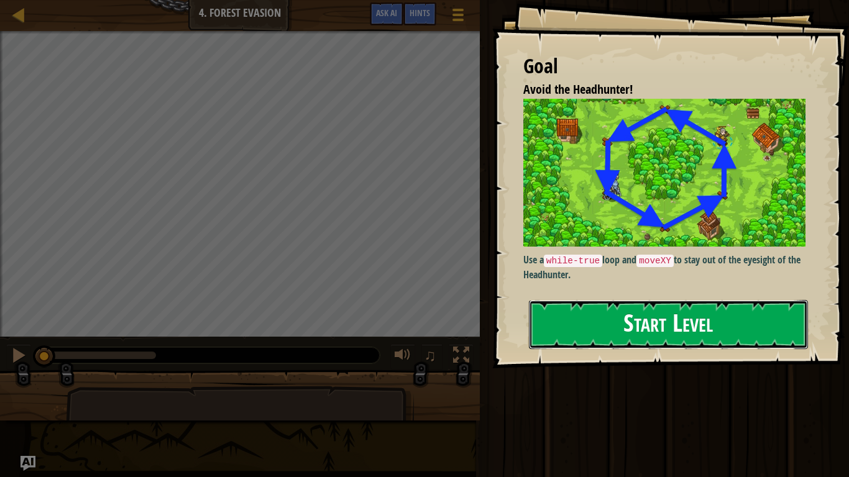
click at [624, 311] on button "Start Level" at bounding box center [668, 324] width 279 height 49
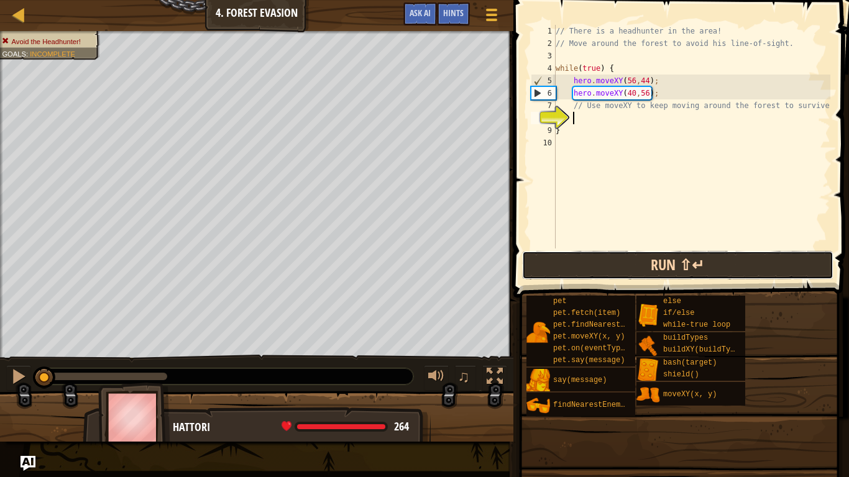
click at [597, 260] on button "Run ⇧↵" at bounding box center [677, 265] width 311 height 29
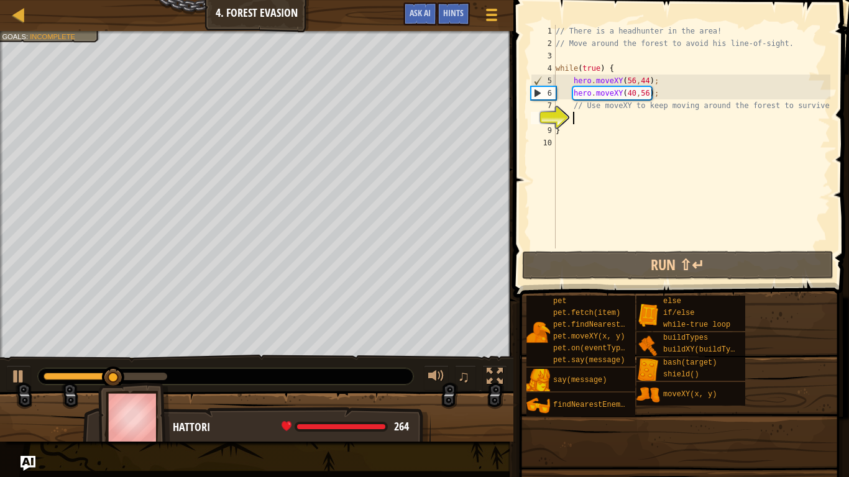
click at [658, 81] on div "// There is a headhunter in the area! // Move around the forest to avoid his li…" at bounding box center [691, 149] width 277 height 249
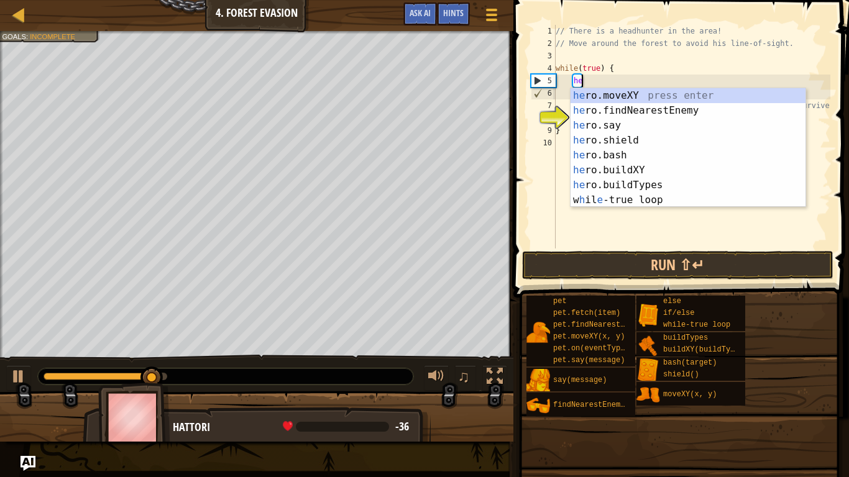
type textarea "h"
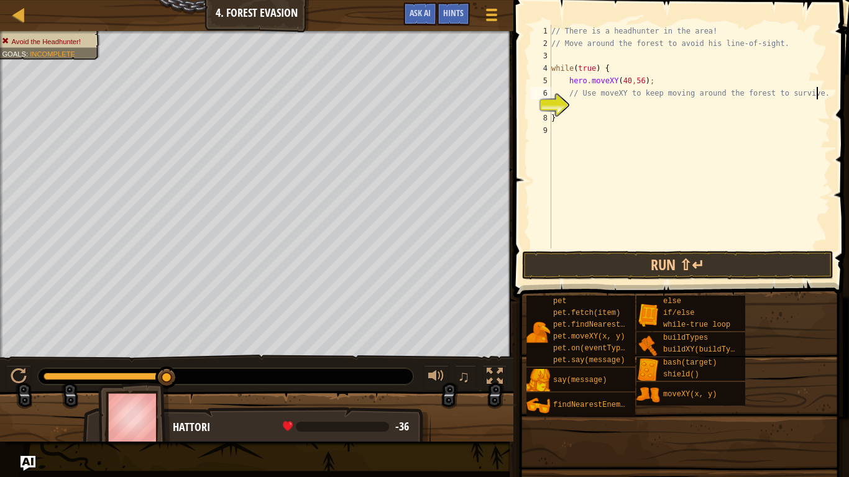
click at [817, 94] on div "// There is a headhunter in the area! // Move around the forest to avoid his li…" at bounding box center [689, 149] width 281 height 249
click at [822, 96] on div "// There is a headhunter in the area! // Move around the forest to avoid his li…" at bounding box center [689, 149] width 281 height 249
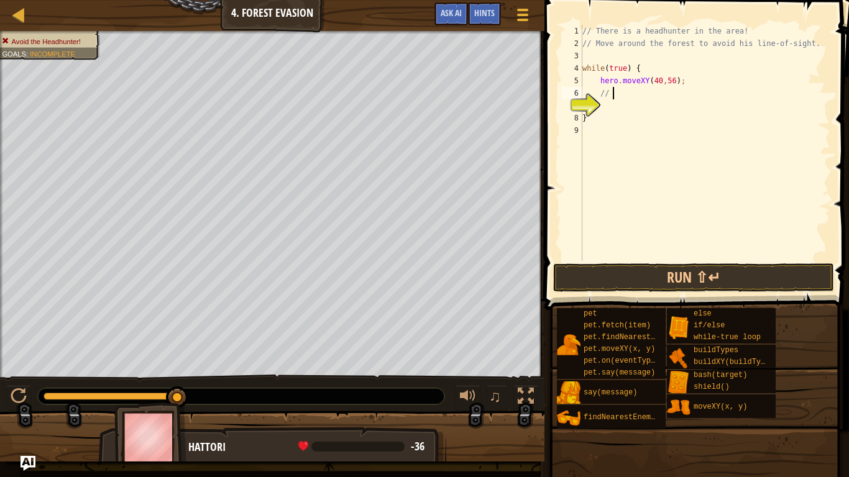
type textarea "/"
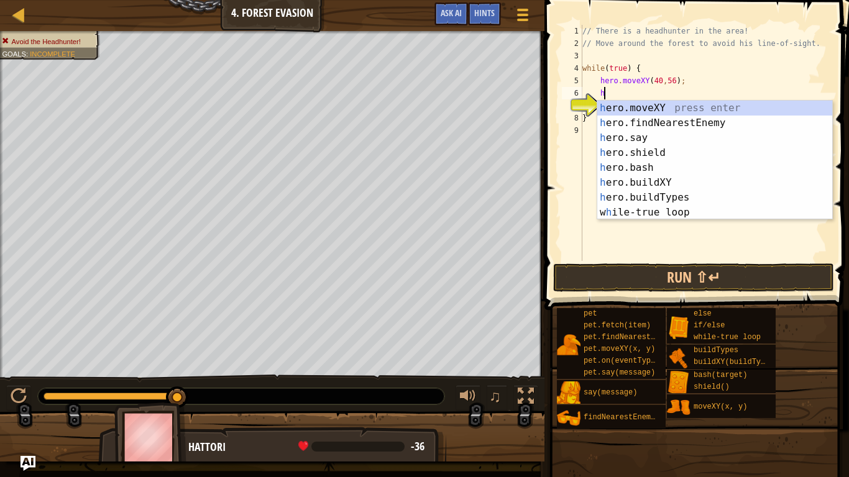
scroll to position [6, 2]
click at [710, 104] on div "h ero.moveXY press enter h ero.findNearestEnemy press enter h ero.say press ent…" at bounding box center [714, 175] width 235 height 149
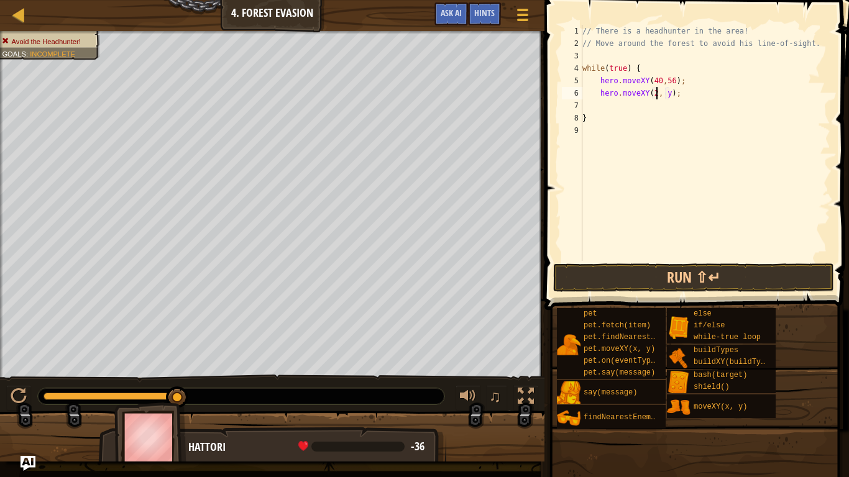
scroll to position [6, 12]
click at [672, 95] on div "// There is a headhunter in the area! // Move around the forest to avoid his li…" at bounding box center [705, 155] width 250 height 261
type textarea "hero.moveXY(24, 45);"
click at [597, 272] on button "Run ⇧↵" at bounding box center [693, 277] width 281 height 29
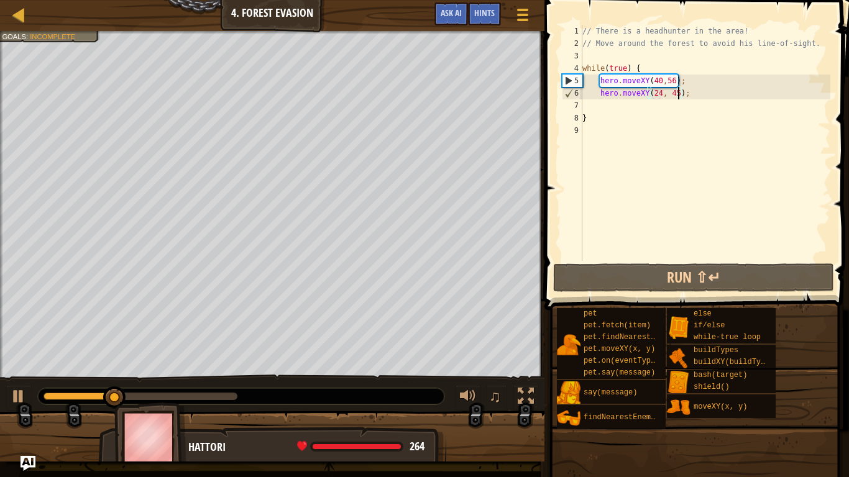
click at [596, 109] on div "// There is a headhunter in the area! // Move around the forest to avoid his li…" at bounding box center [705, 155] width 250 height 261
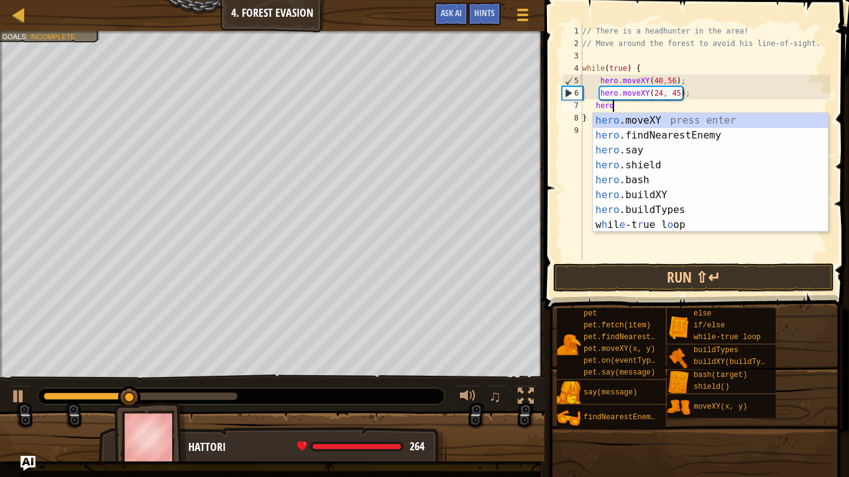
scroll to position [6, 4]
click at [647, 116] on div "hero .moveXY press enter hero .findNearestEnemy press enter hero .say press ent…" at bounding box center [710, 187] width 235 height 149
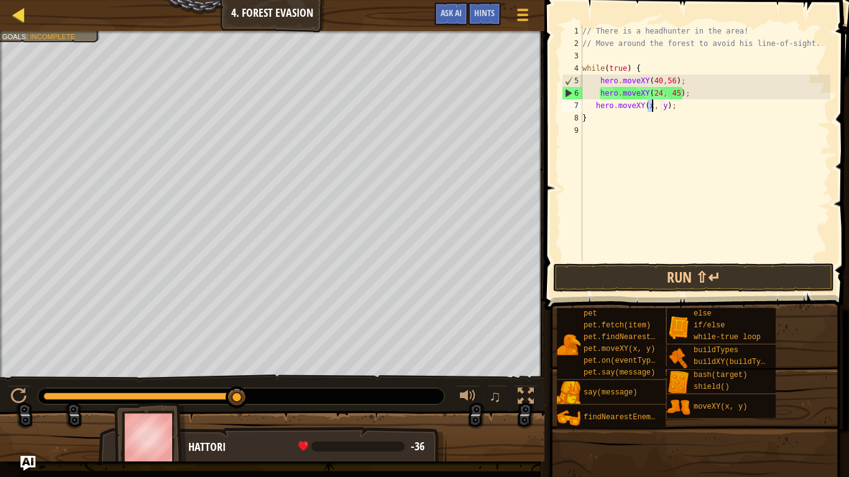
type textarea "hero.moveXY(x, y);"
click at [14, 15] on div at bounding box center [19, 15] width 16 height 16
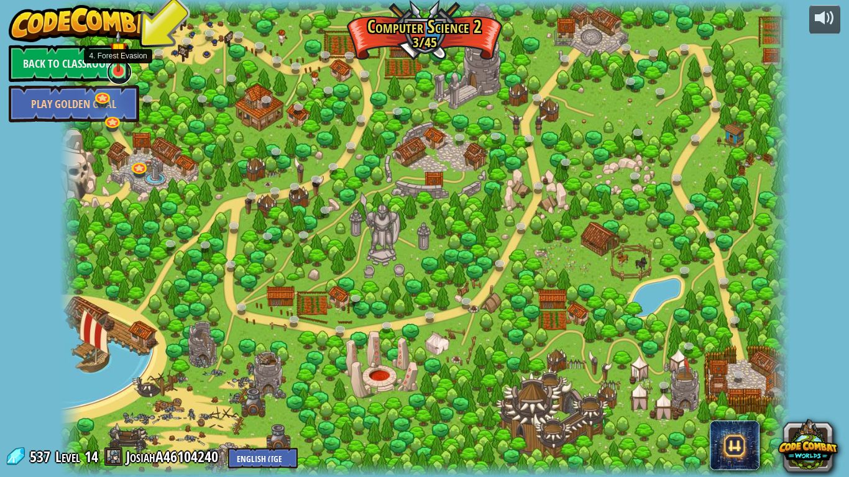
click at [117, 74] on link at bounding box center [119, 72] width 25 height 25
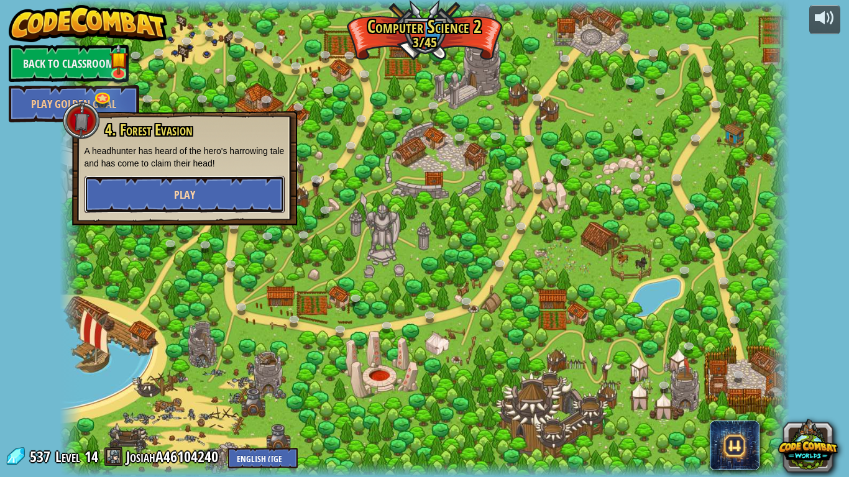
click at [191, 206] on button "Play" at bounding box center [185, 194] width 200 height 37
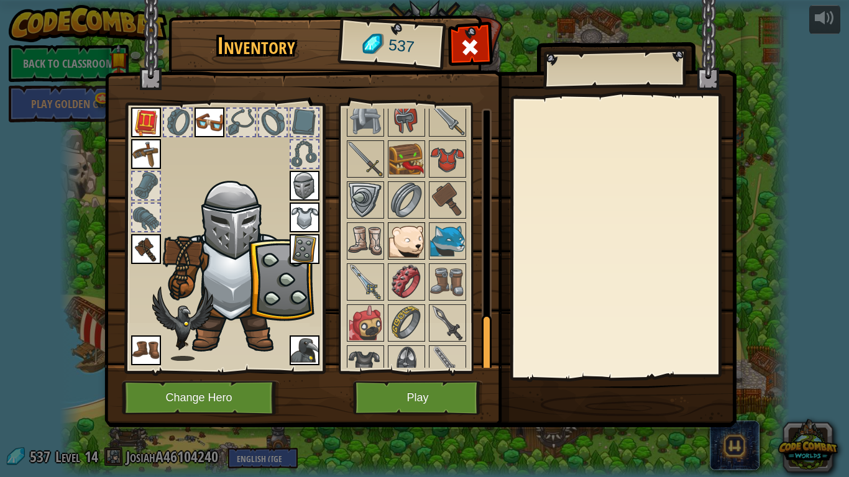
scroll to position [972, 0]
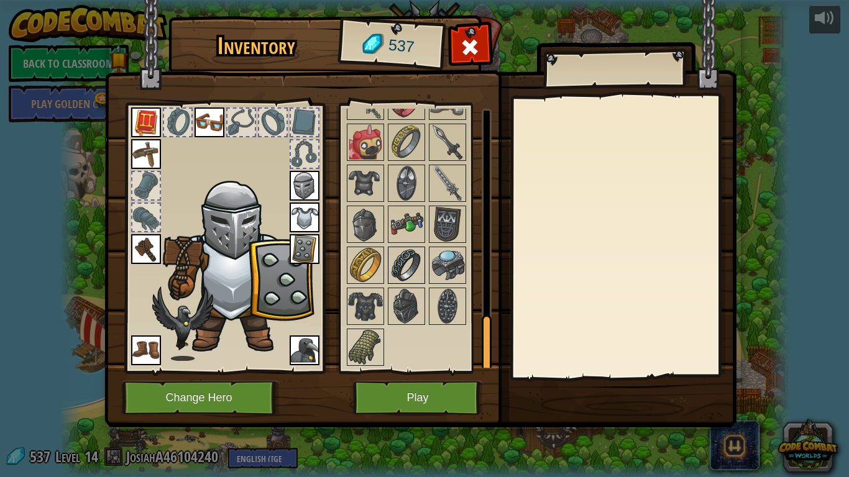
click at [401, 248] on img at bounding box center [406, 265] width 35 height 35
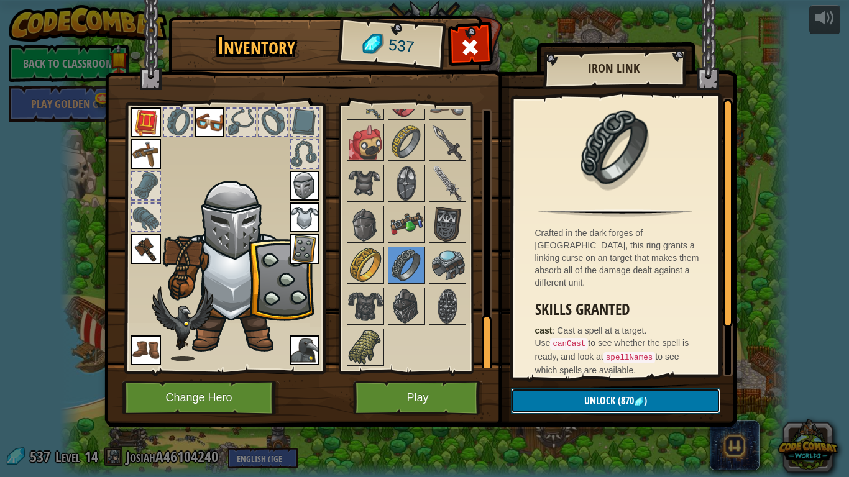
click at [616, 372] on button "Unlock (870 )" at bounding box center [615, 400] width 209 height 25
click at [460, 372] on button "Play" at bounding box center [418, 398] width 130 height 34
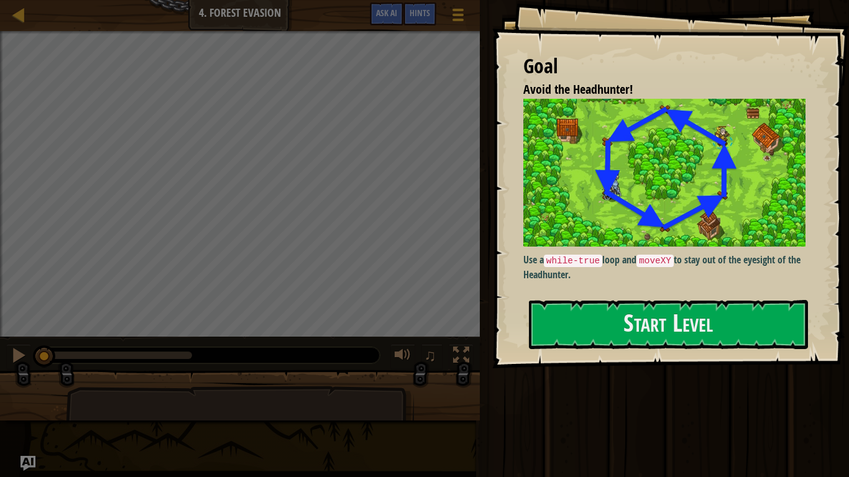
click at [767, 214] on img at bounding box center [664, 173] width 282 height 149
click at [753, 263] on p "Use a while-true loop and moveXY to stay out of the eyesight of the Headhunter." at bounding box center [664, 267] width 282 height 29
click at [762, 319] on button "Start Level" at bounding box center [668, 324] width 279 height 49
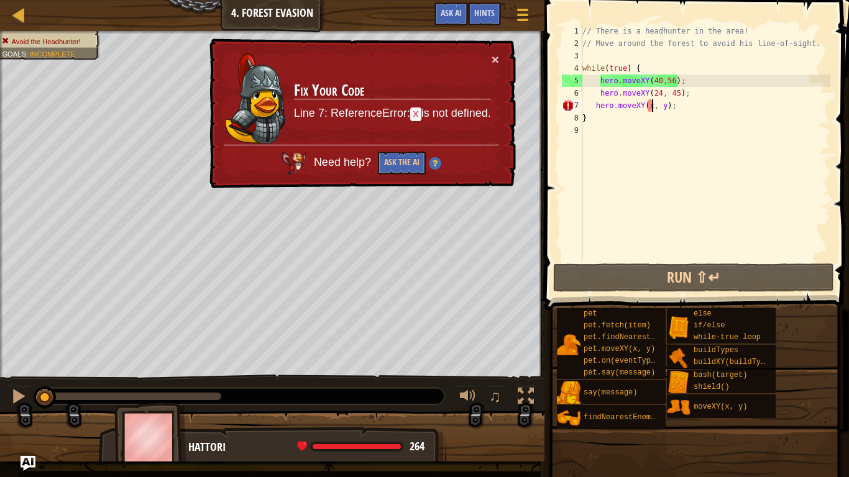
click at [651, 107] on div "// There is a headhunter in the area! // Move around the forest to avoid his li…" at bounding box center [705, 155] width 250 height 261
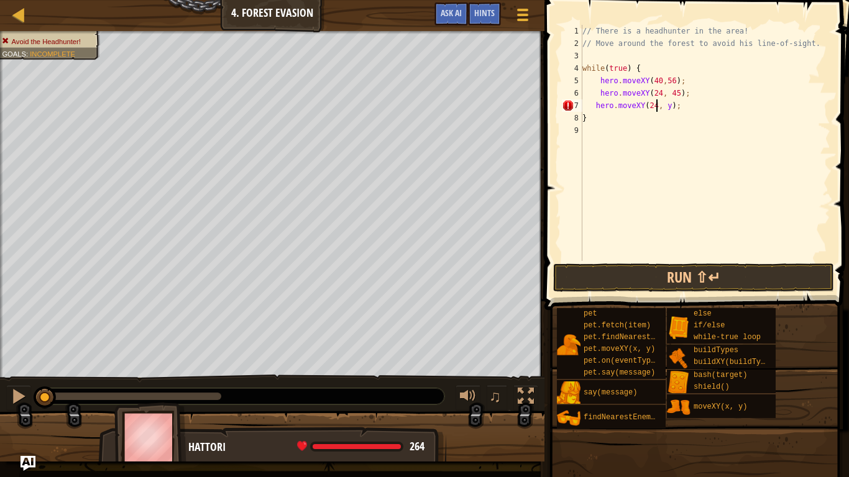
scroll to position [6, 11]
click at [670, 108] on div "// There is a headhunter in the area! // Move around the forest to avoid his li…" at bounding box center [705, 155] width 250 height 261
type textarea "hero.moveXY(24, 24);"
click at [718, 106] on div "// There is a headhunter in the area! // Move around the forest to avoid his li…" at bounding box center [705, 155] width 250 height 261
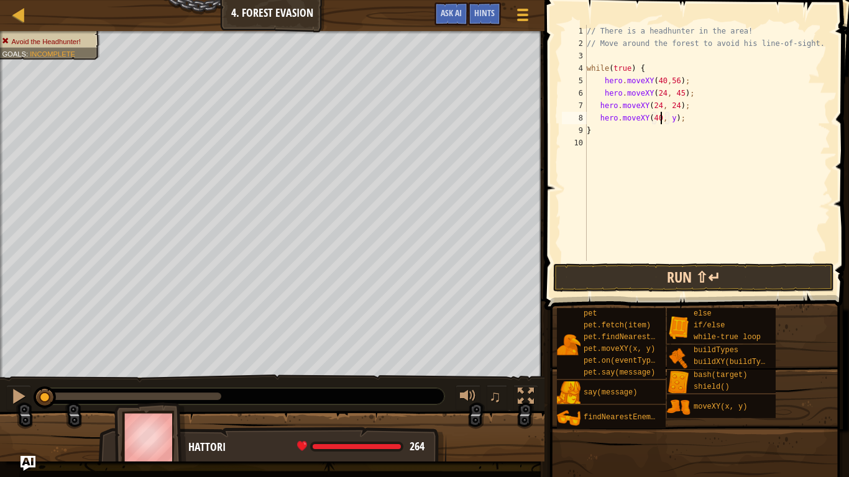
scroll to position [6, 11]
click at [673, 117] on div "// There is a headhunter in the area! // Move around the forest to avoid his li…" at bounding box center [707, 155] width 246 height 261
type textarea "hero.moveXY(40, 13);"
click at [710, 124] on div "// There is a headhunter in the area! // Move around the forest to avoid his li…" at bounding box center [707, 155] width 246 height 261
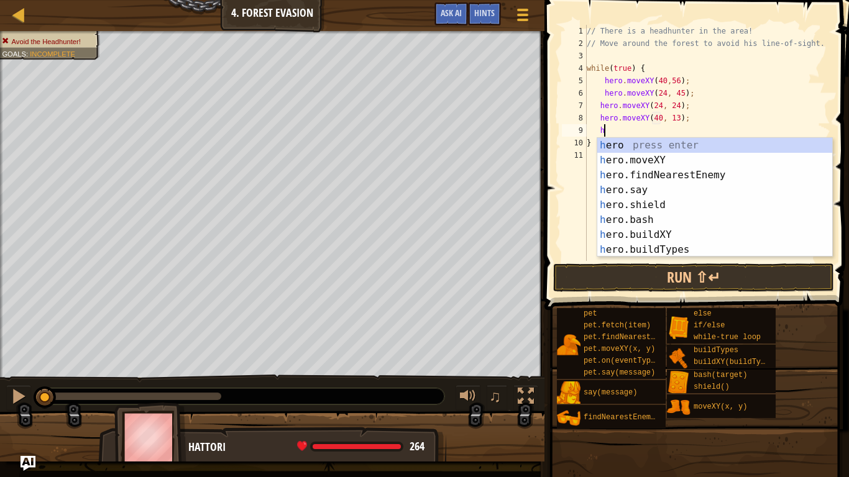
scroll to position [6, 2]
click at [656, 157] on div "he ro press enter he ro.moveXY press enter he ro.findNearestEnemy press enter h…" at bounding box center [714, 212] width 235 height 149
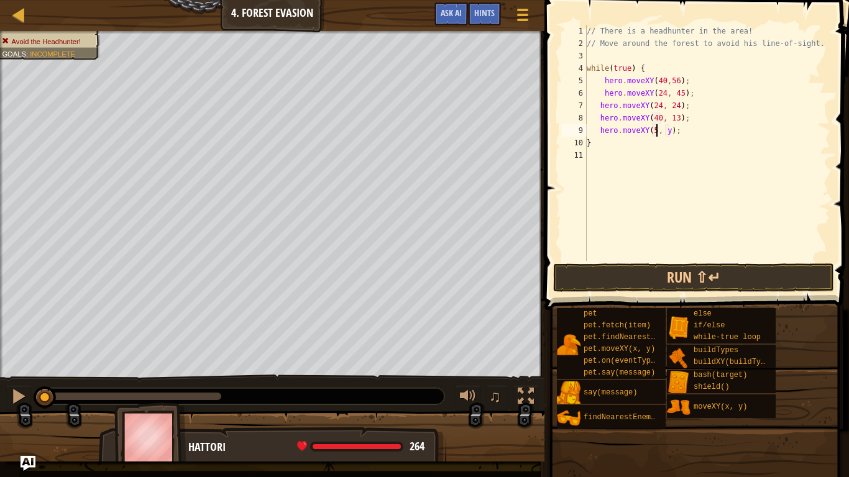
scroll to position [6, 11]
click at [672, 132] on div "// There is a headhunter in the area! // Move around the forest to avoid his li…" at bounding box center [707, 155] width 246 height 261
click at [730, 141] on div "// There is a headhunter in the area! // Move around the forest to avoid his li…" at bounding box center [707, 155] width 246 height 261
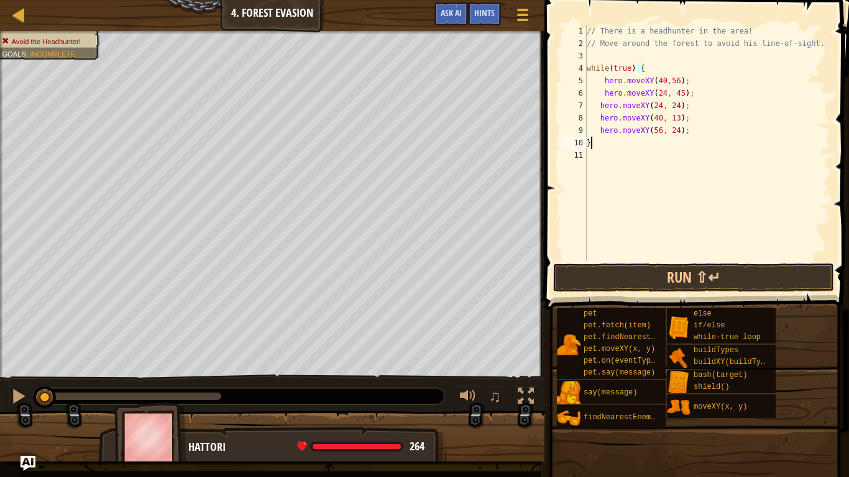
click at [720, 131] on div "// There is a headhunter in the area! // Move around the forest to avoid his li…" at bounding box center [707, 155] width 246 height 261
type textarea "hero.moveXY(56, 24);"
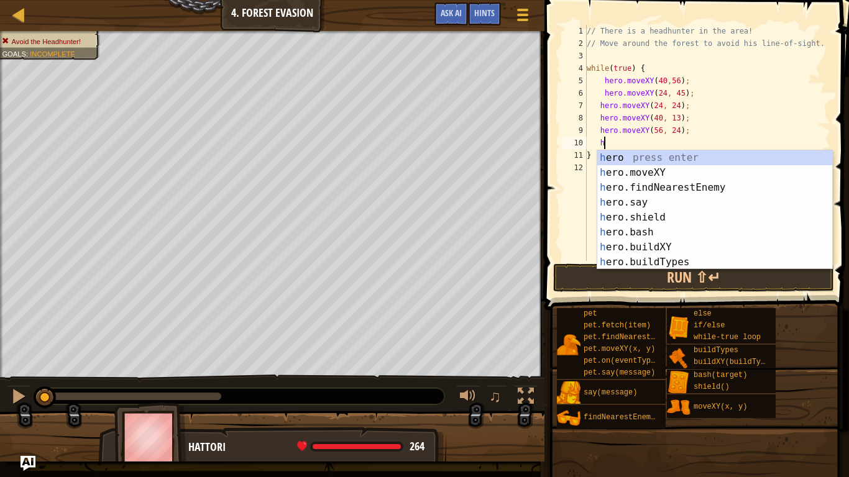
scroll to position [6, 2]
click at [637, 166] on div "h ero press enter h ero.moveXY press enter h ero.findNearestEnemy press enter h…" at bounding box center [714, 224] width 235 height 149
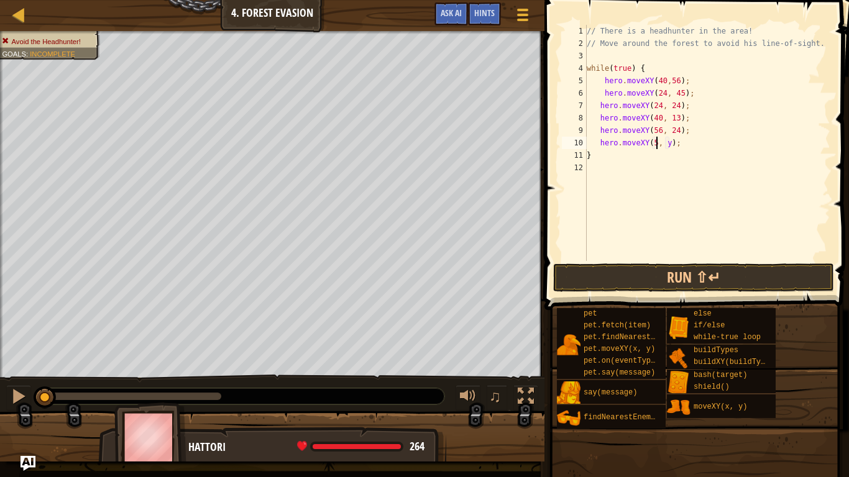
scroll to position [6, 11]
click at [674, 142] on div "// There is a headhunter in the area! // Move around the forest to avoid his li…" at bounding box center [707, 155] width 246 height 261
type textarea "hero.moveXY(56, 44);"
click at [590, 270] on button "Run ⇧↵" at bounding box center [693, 277] width 281 height 29
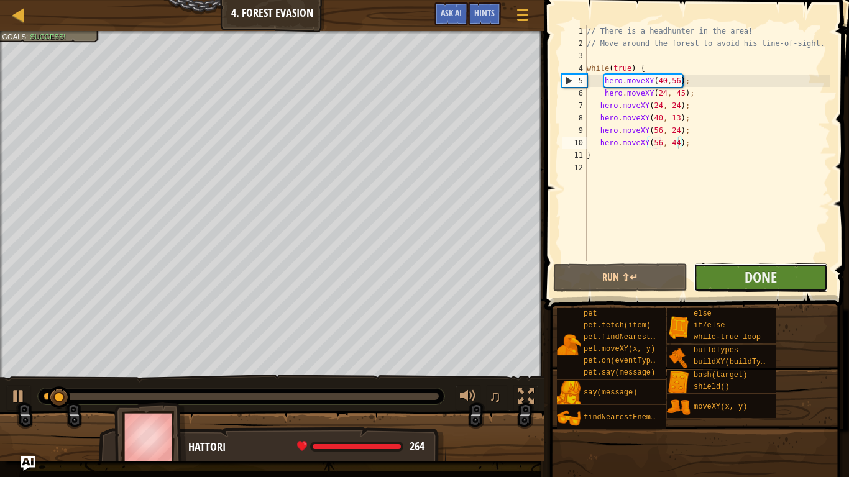
click at [806, 278] on button "Done" at bounding box center [760, 277] width 134 height 29
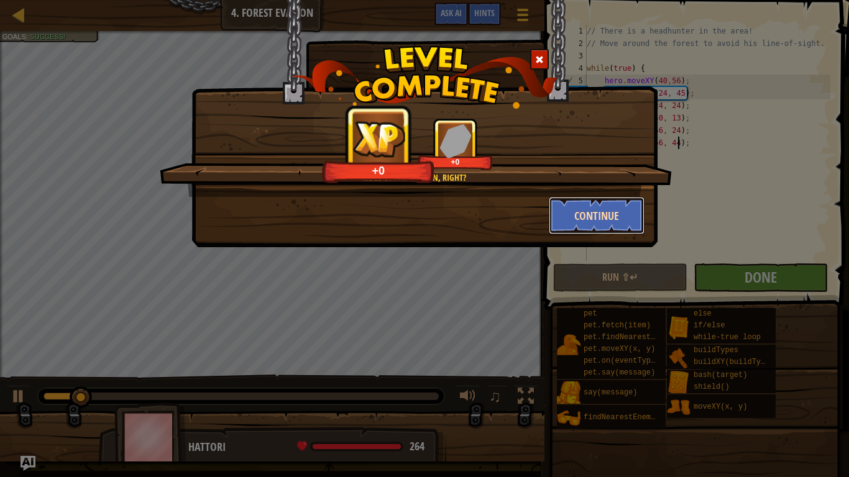
click at [623, 218] on button "Continue" at bounding box center [597, 215] width 96 height 37
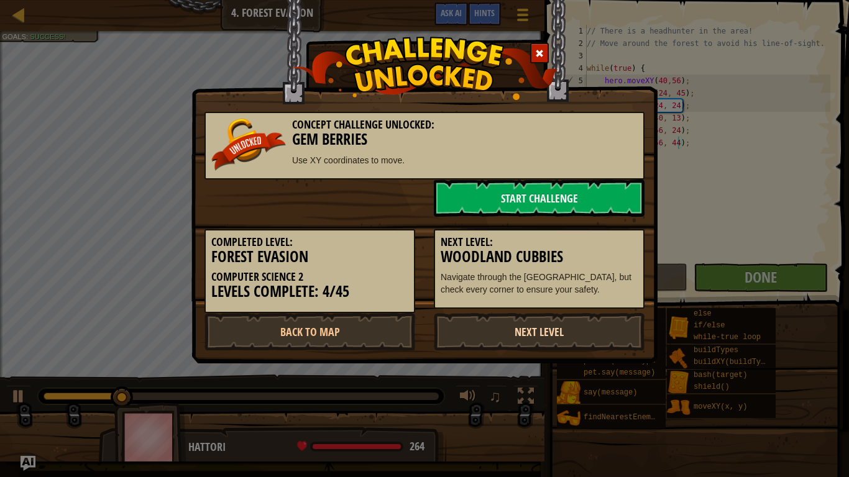
click at [539, 329] on link "Next Level" at bounding box center [539, 331] width 211 height 37
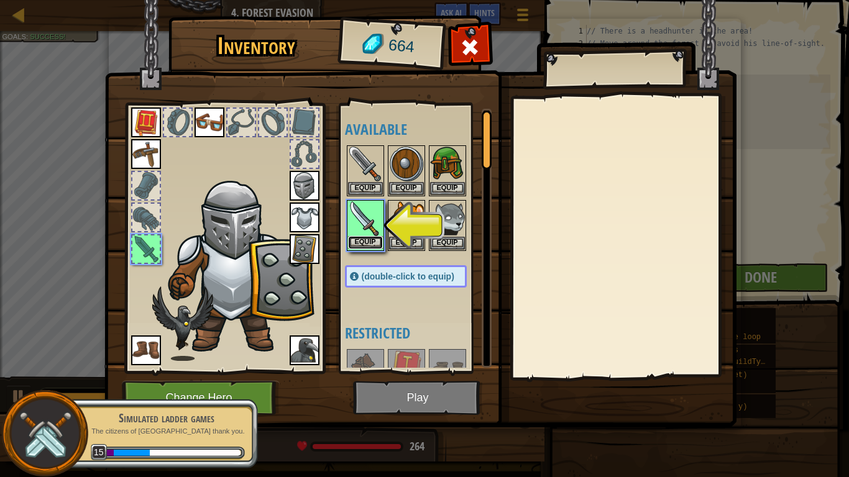
click at [361, 237] on button "Equip" at bounding box center [365, 242] width 35 height 13
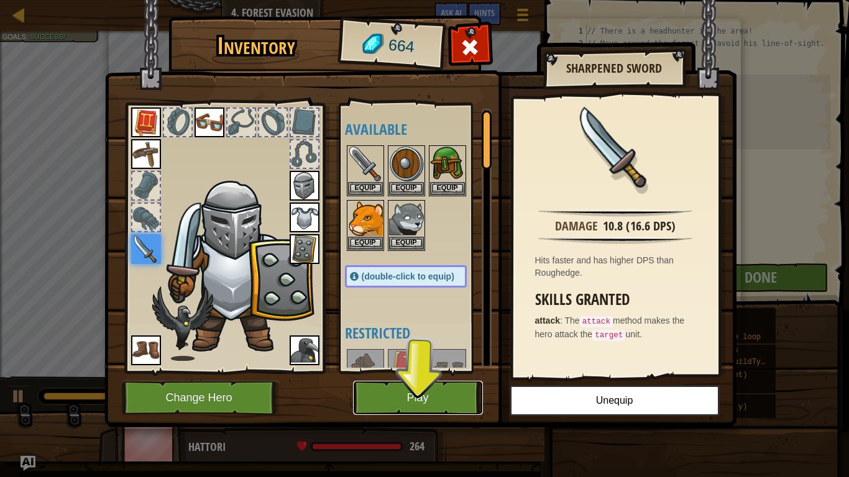
click at [375, 372] on button "Play" at bounding box center [418, 398] width 130 height 34
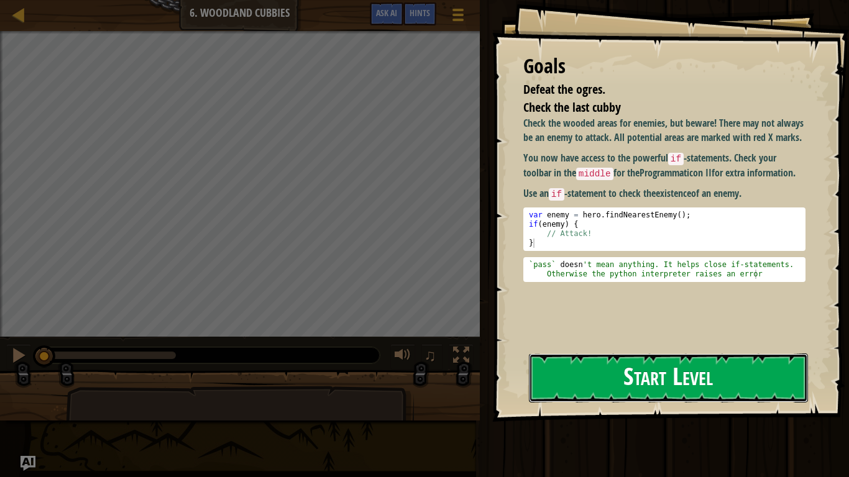
click at [600, 372] on button "Start Level" at bounding box center [668, 378] width 279 height 49
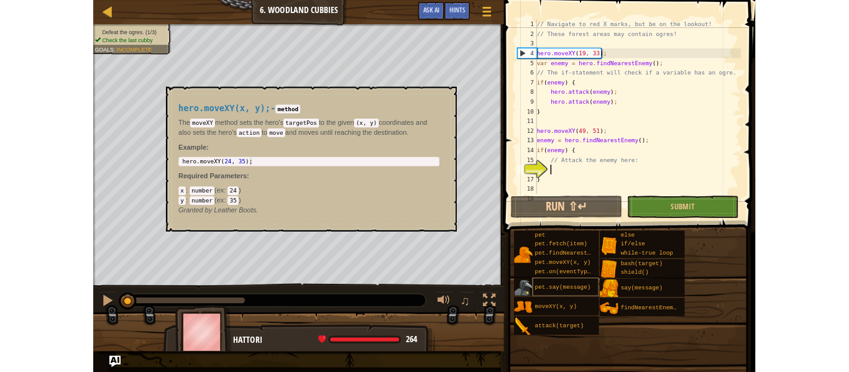
scroll to position [50, 0]
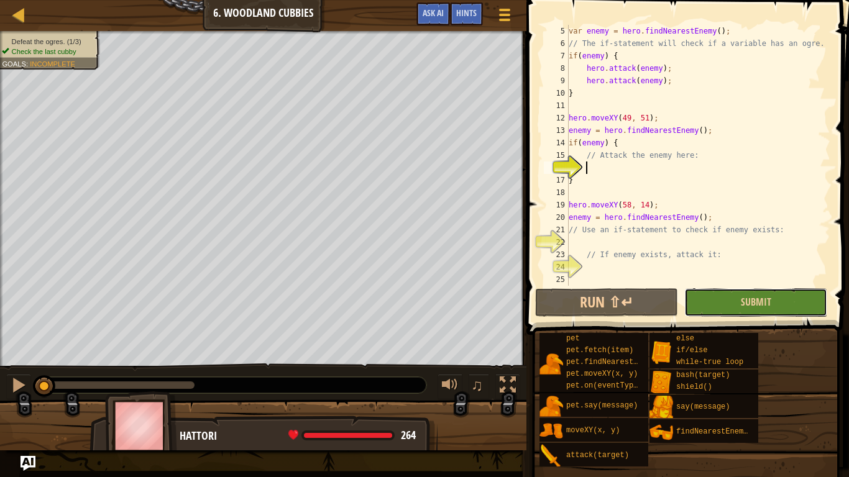
click at [715, 302] on button "Submit" at bounding box center [755, 302] width 143 height 29
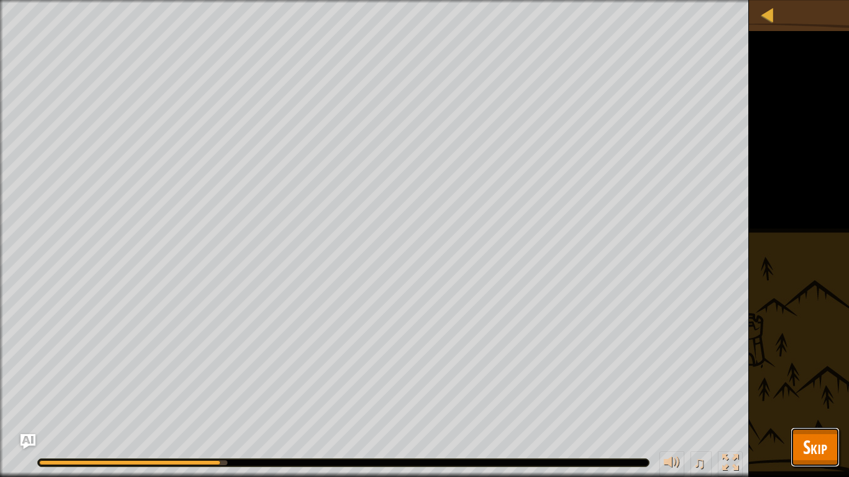
click at [817, 372] on span "Skip" at bounding box center [815, 446] width 24 height 25
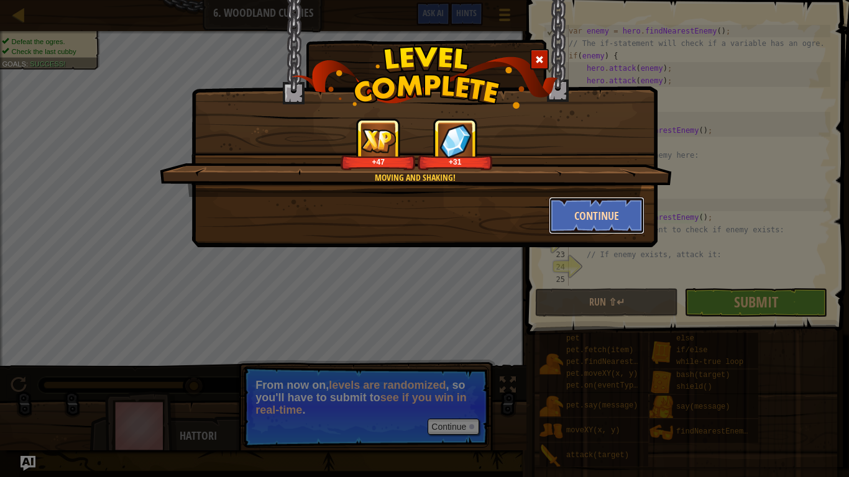
click at [585, 222] on button "Continue" at bounding box center [597, 215] width 96 height 37
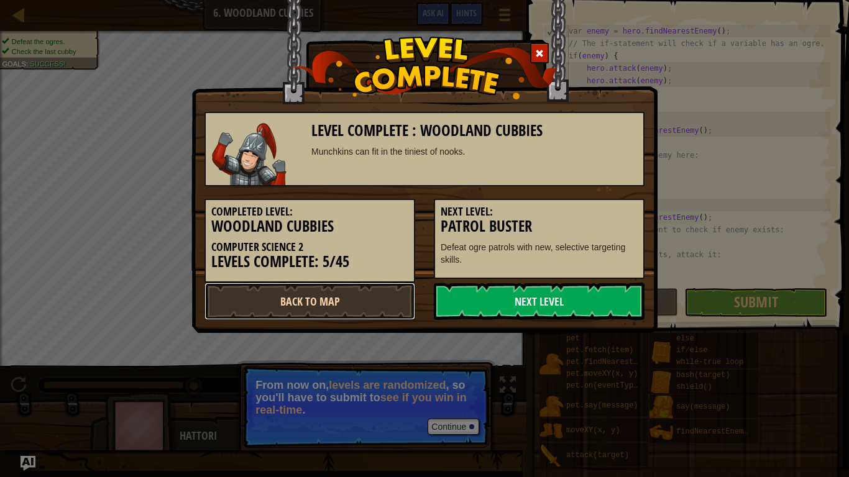
click at [257, 292] on link "Back to Map" at bounding box center [309, 301] width 211 height 37
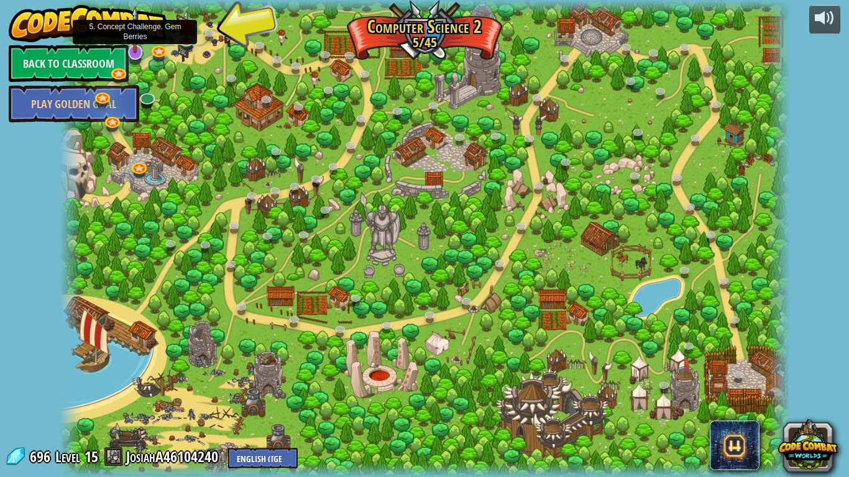
click at [126, 48] on img at bounding box center [135, 29] width 21 height 47
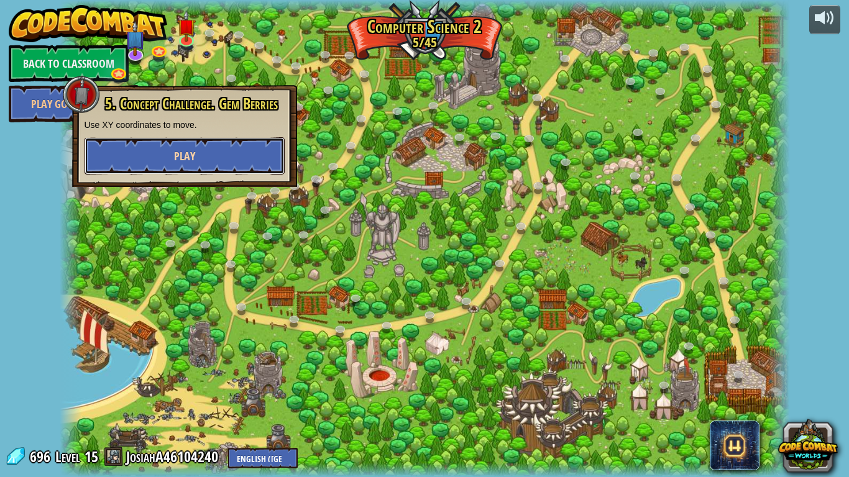
click at [194, 147] on button "Play" at bounding box center [185, 155] width 200 height 37
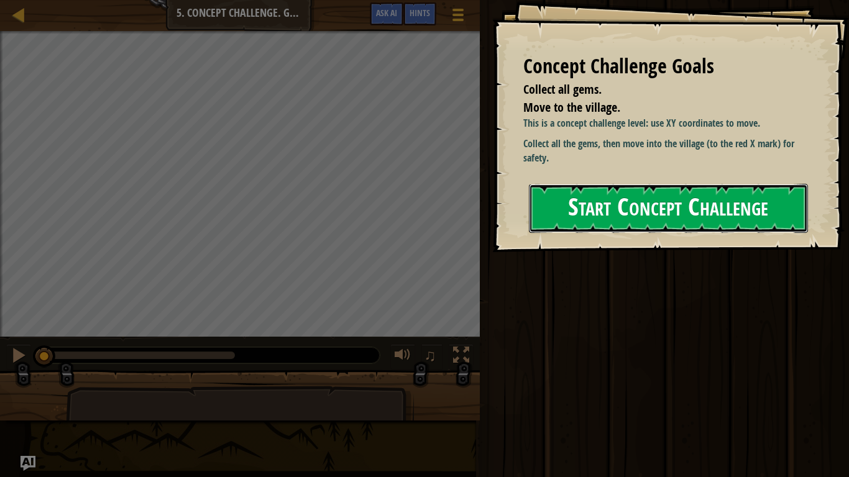
click at [578, 206] on button "Start Concept Challenge" at bounding box center [668, 208] width 279 height 49
